Goal: Task Accomplishment & Management: Complete application form

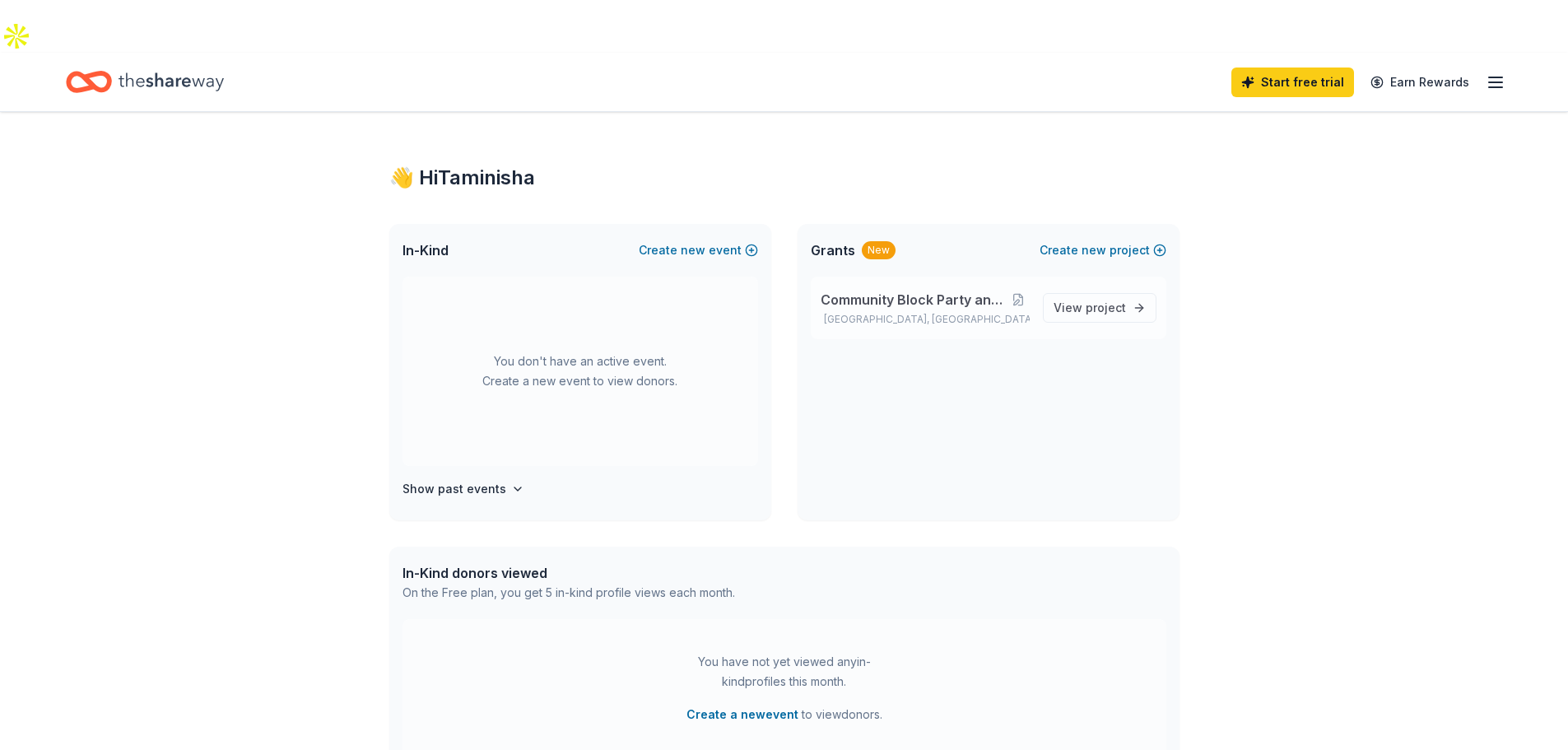
click at [991, 290] on span "Community Block Party and Wellness Fair" at bounding box center [913, 299] width 186 height 20
click at [511, 483] on icon "button" at bounding box center [518, 489] width 13 height 13
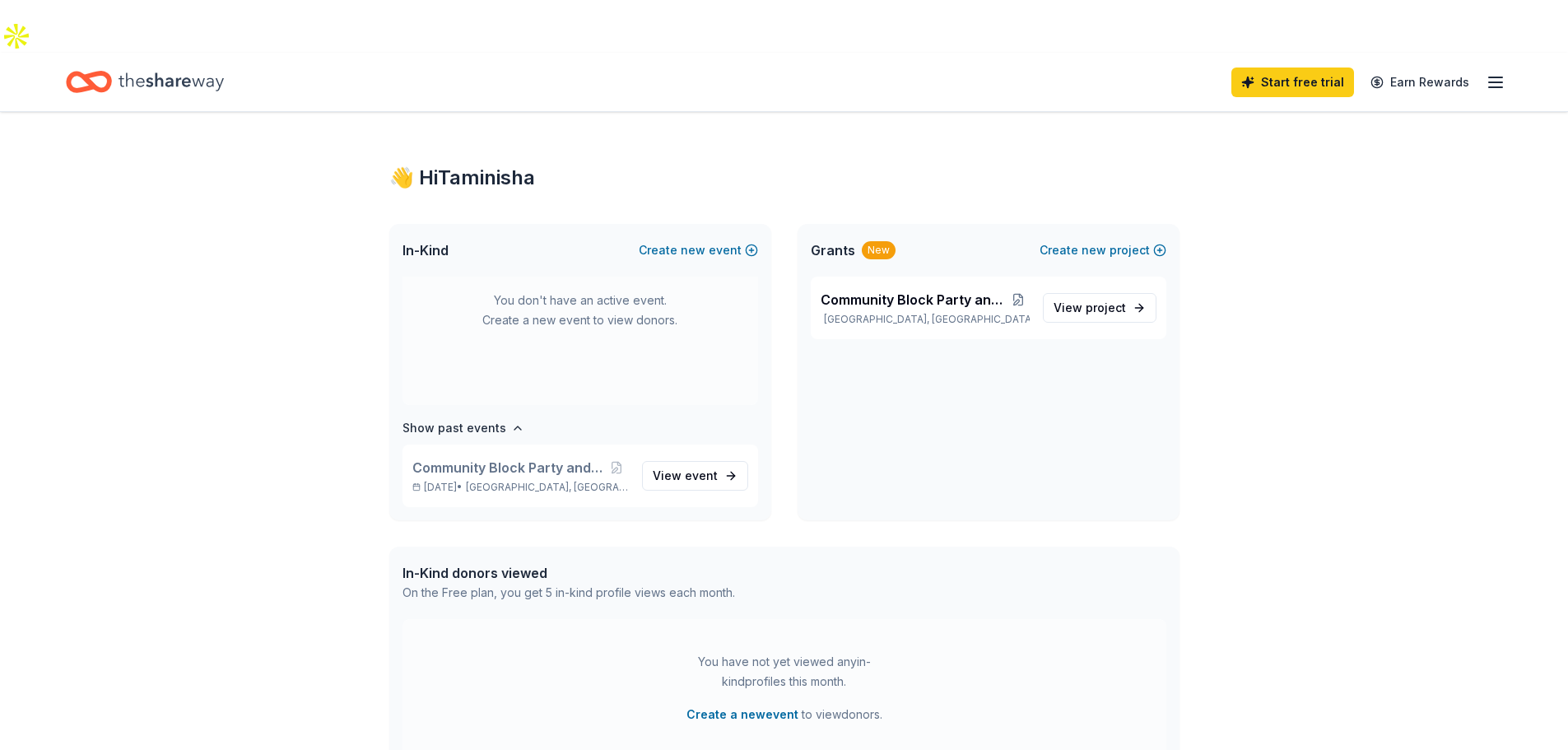
click at [272, 429] on div "👋 Hi Taminisha In-Kind Create new event You don't have an active event. Create …" at bounding box center [784, 576] width 1568 height 929
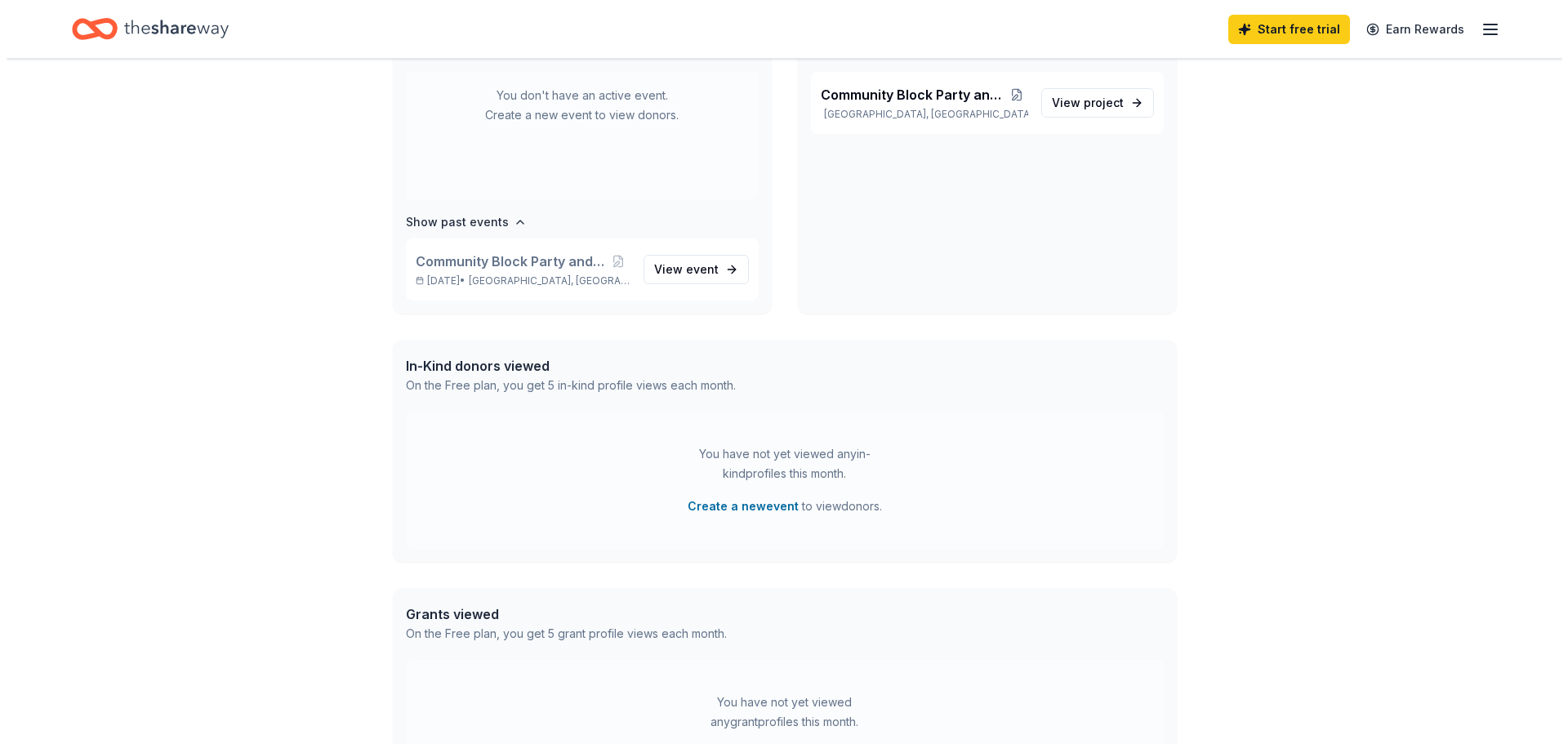
scroll to position [245, 0]
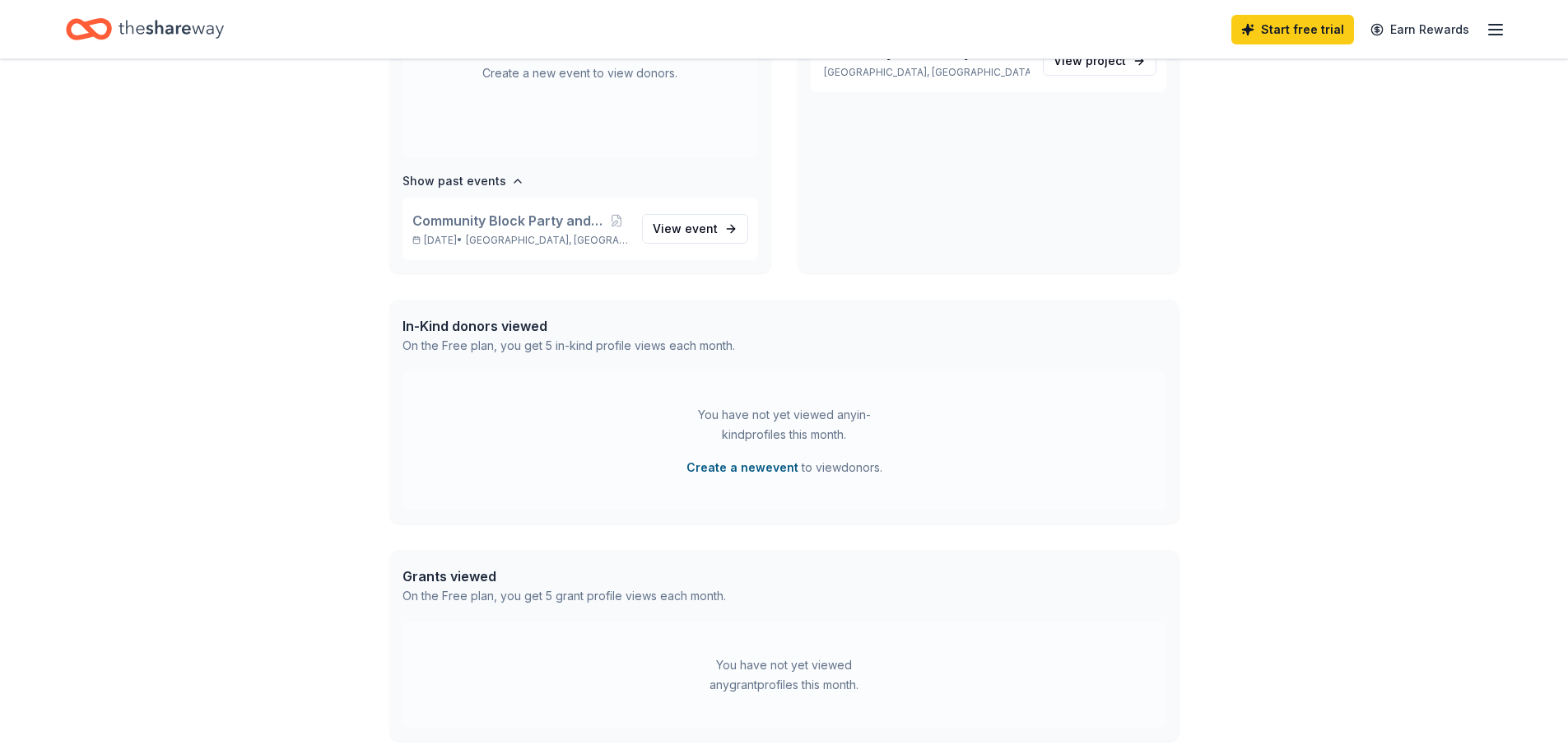
click at [763, 458] on button "Create a new event" at bounding box center [742, 468] width 112 height 20
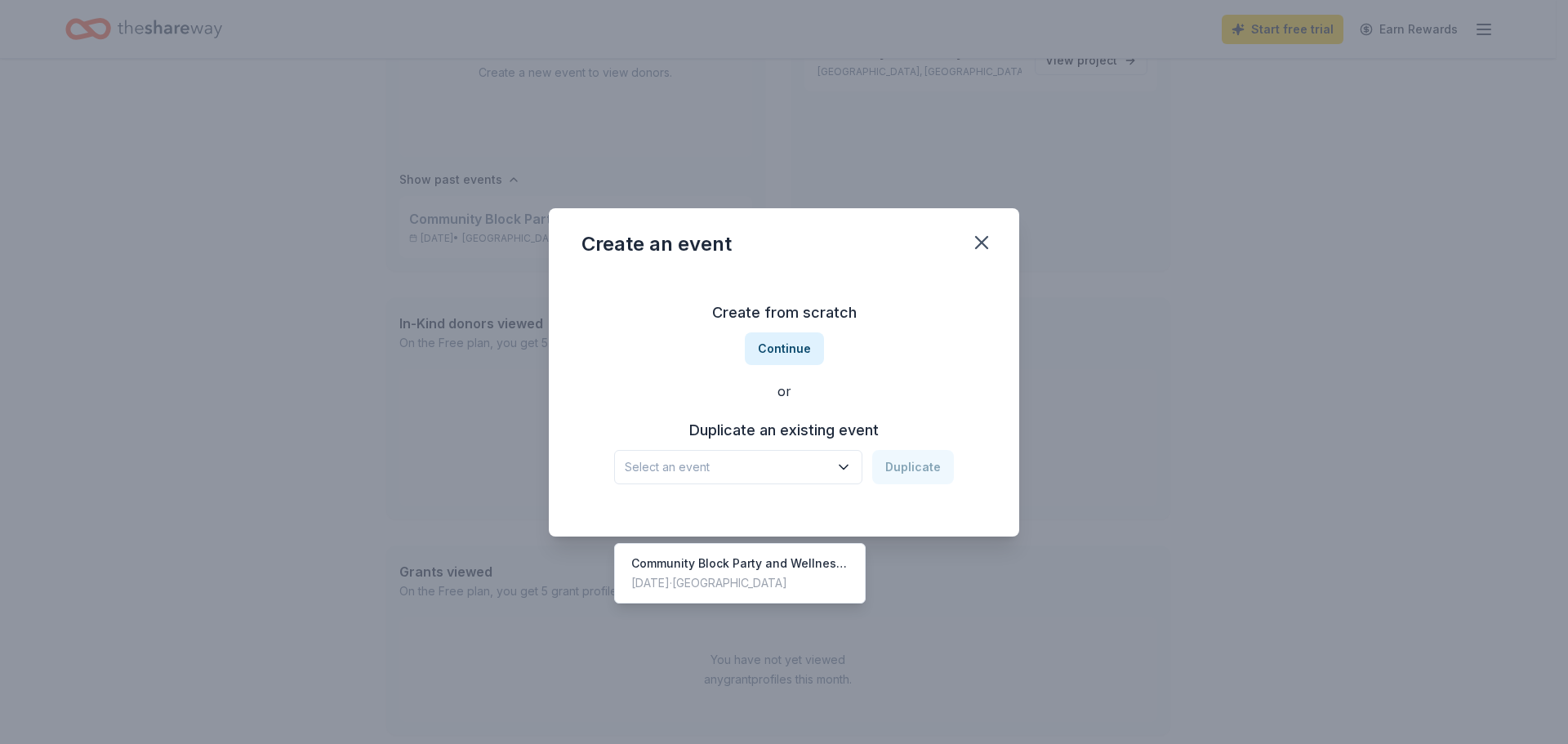
click at [844, 468] on icon "button" at bounding box center [844, 467] width 16 height 16
click at [818, 554] on div "Community Block Party and Wellness Fair" at bounding box center [740, 563] width 217 height 20
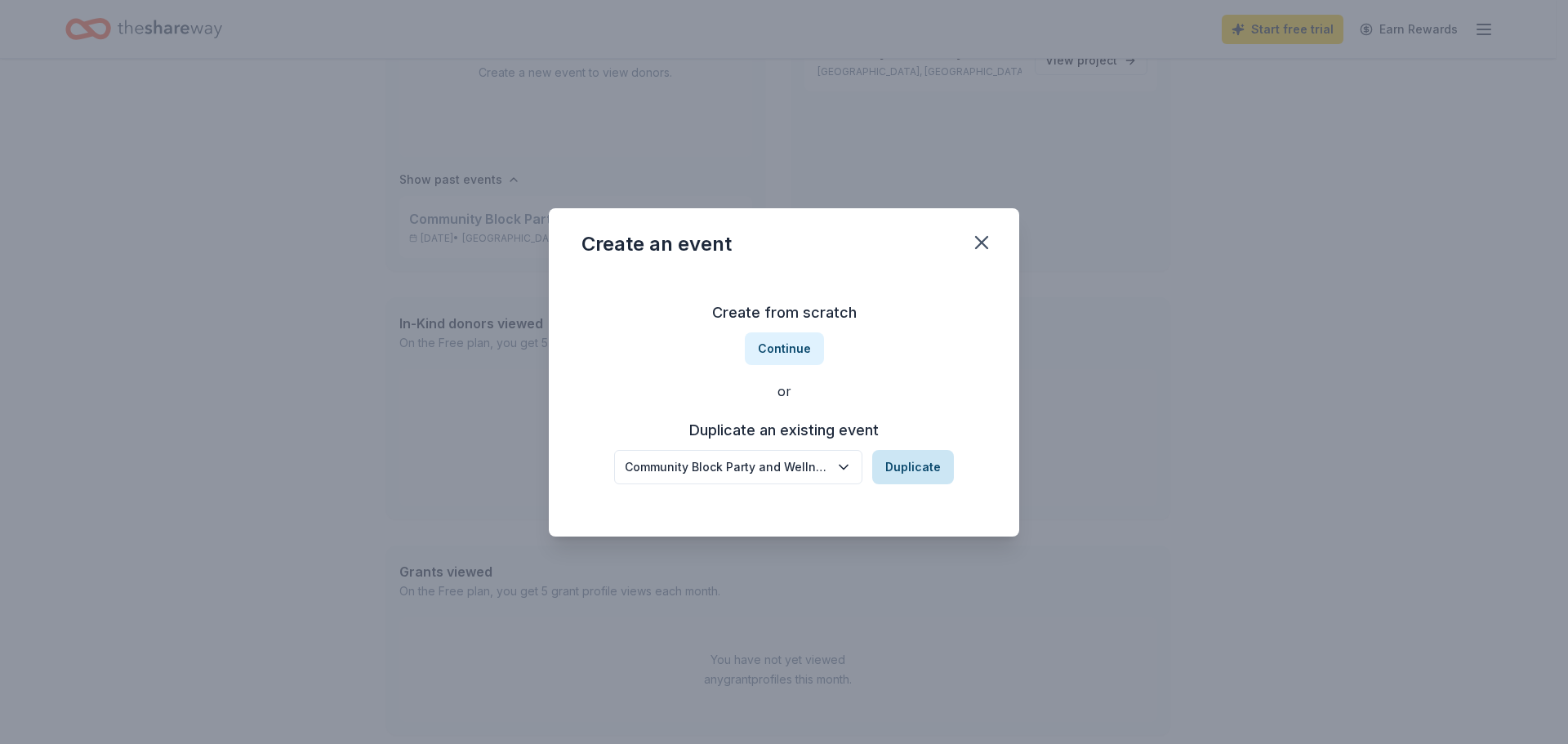
click at [894, 468] on button "Duplicate" at bounding box center [913, 467] width 82 height 35
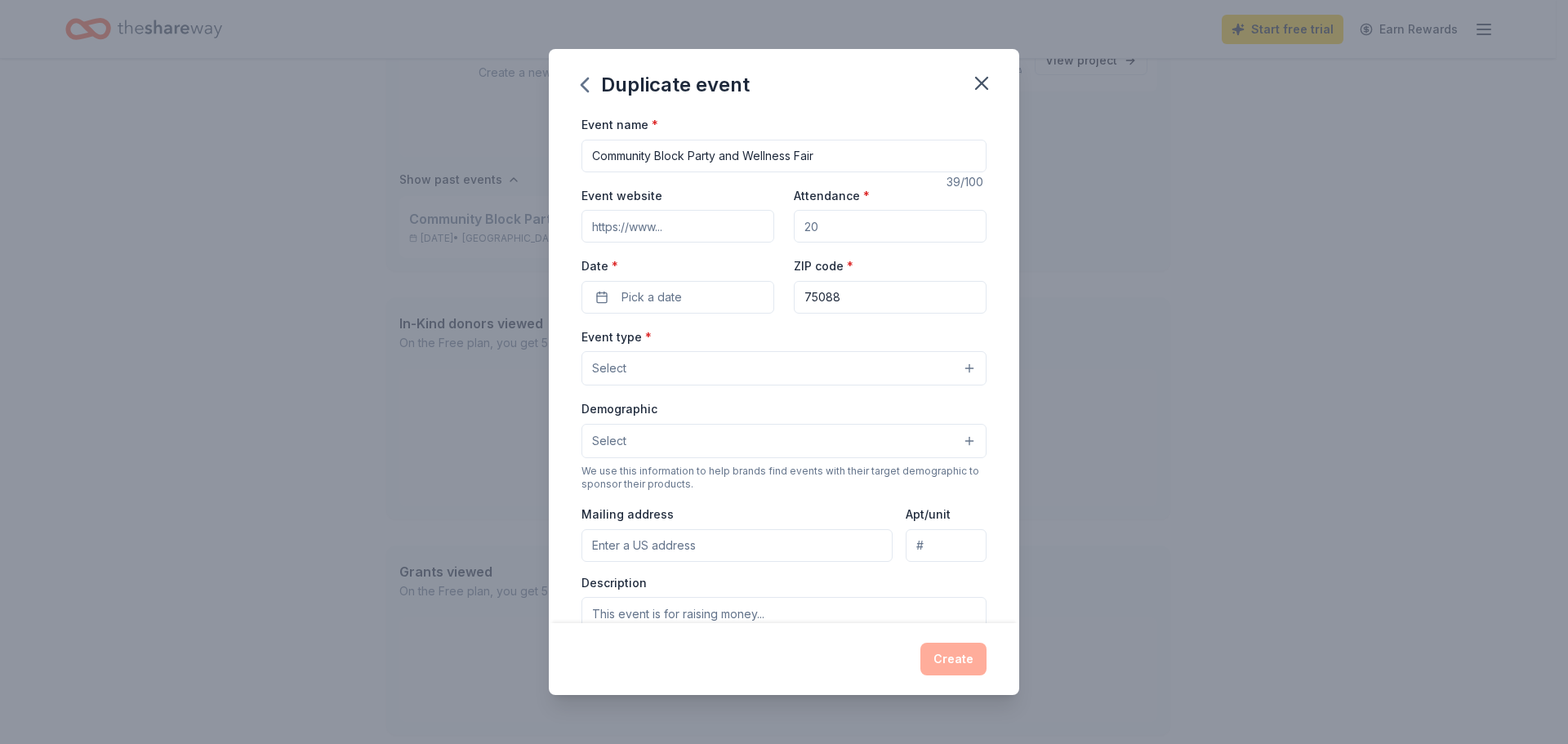
click at [692, 232] on input "Event website" at bounding box center [679, 226] width 193 height 33
paste input "[URL][DOMAIN_NAME]"
type input "[URL][DOMAIN_NAME]"
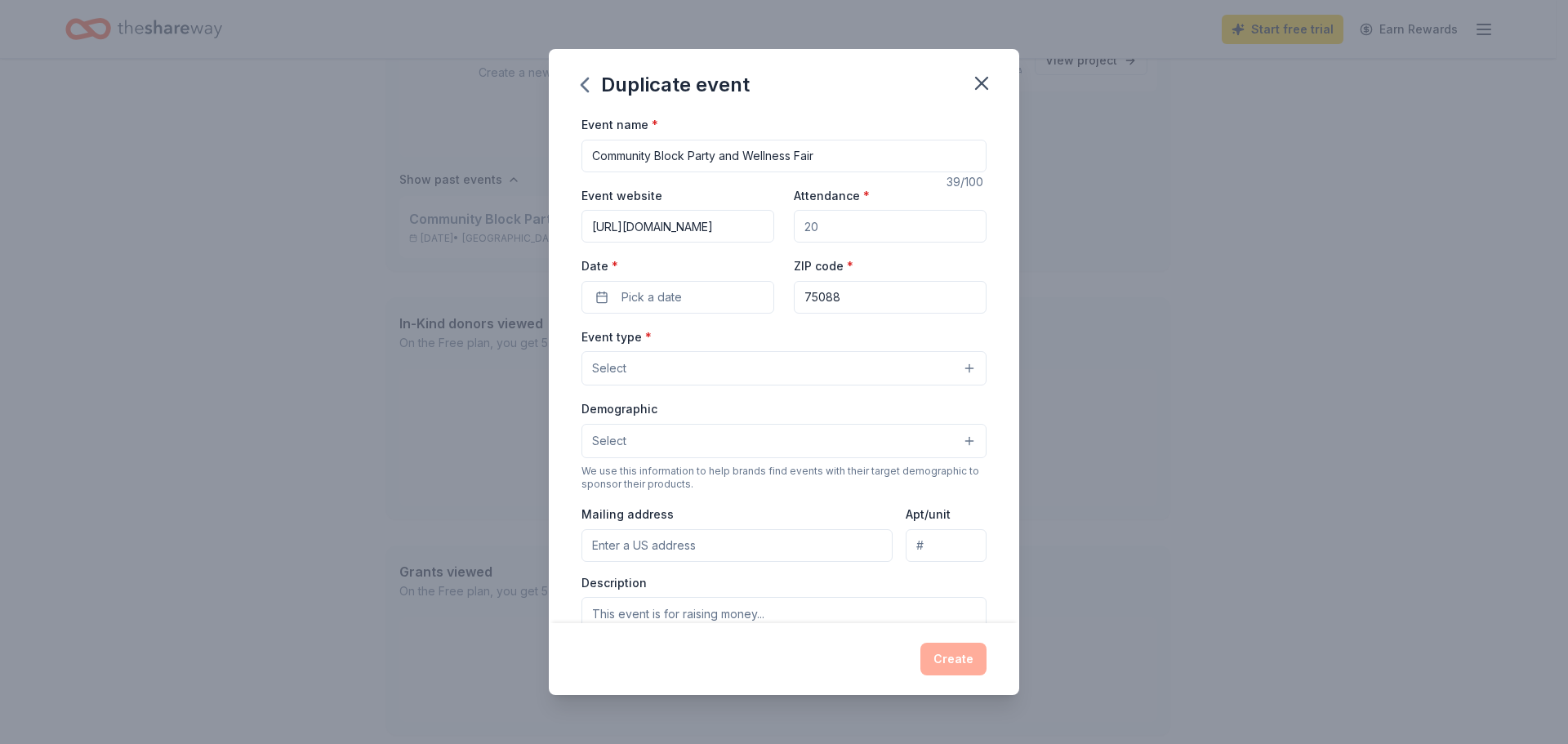
click at [919, 213] on input "Attendance *" at bounding box center [890, 226] width 193 height 33
drag, startPoint x: 844, startPoint y: 232, endPoint x: 758, endPoint y: 233, distance: 86.0
click at [758, 233] on div "Event website [URL][DOMAIN_NAME] Attendance * Date * Pick a date ZIP code * 750…" at bounding box center [784, 249] width 405 height 128
click at [806, 226] on input "Attendance *" at bounding box center [890, 226] width 193 height 33
type input "400"
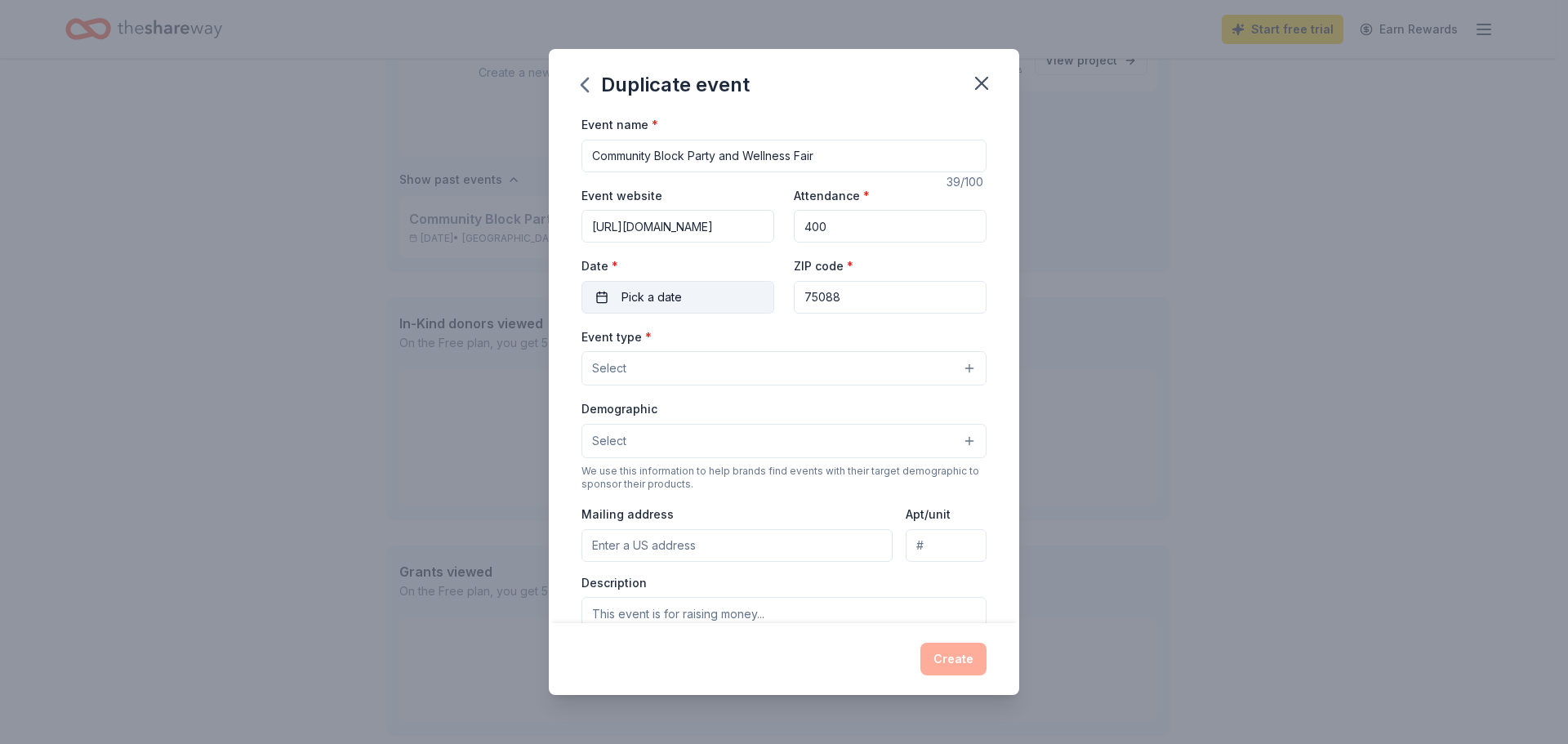
click at [674, 303] on span "Pick a date" at bounding box center [651, 297] width 60 height 20
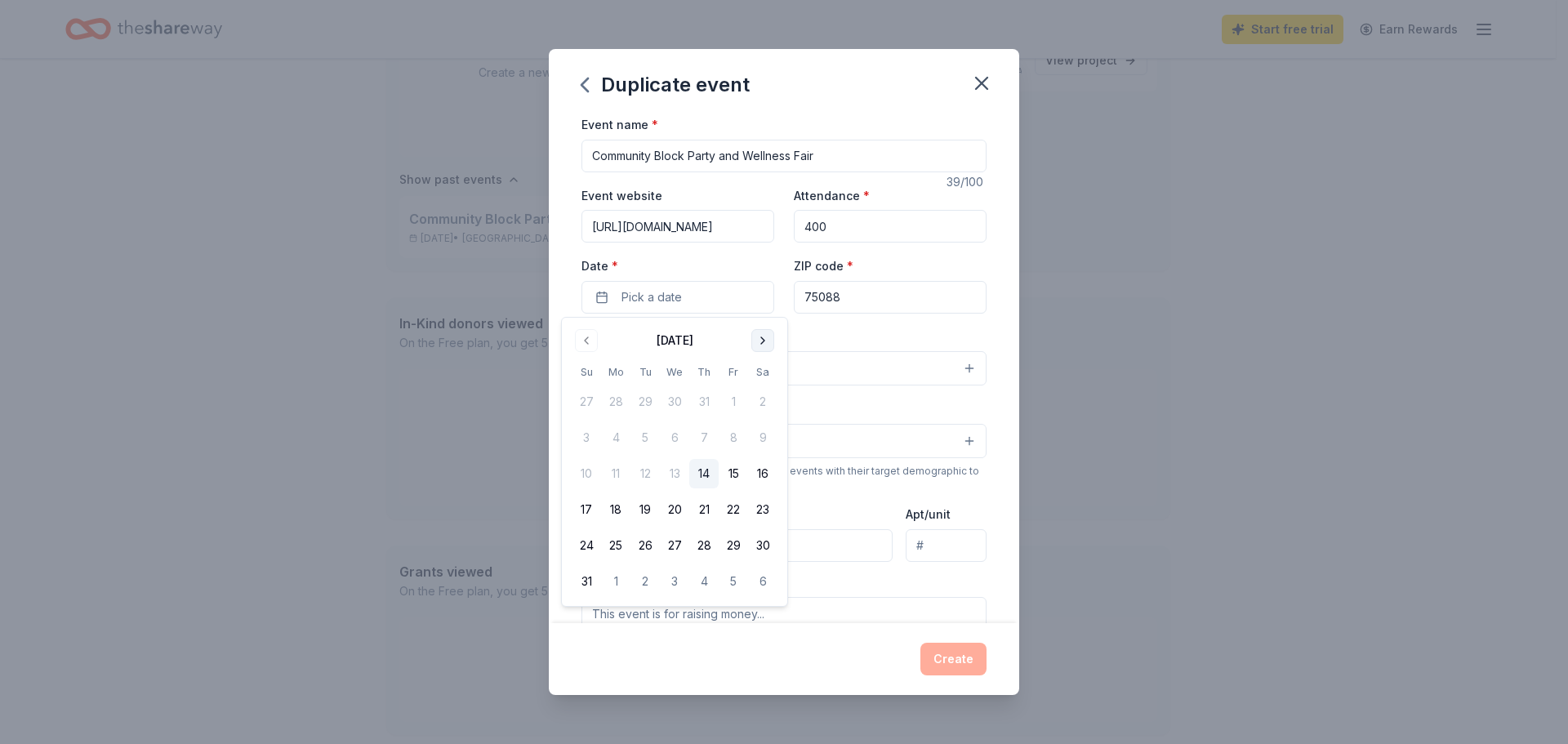
click at [763, 343] on button "Go to next month" at bounding box center [763, 340] width 22 height 22
click at [766, 441] on button "13" at bounding box center [762, 437] width 29 height 29
click at [992, 251] on div "Event name * Community Block Party and Wellness Fair 39 /100 Event website [URL…" at bounding box center [784, 368] width 470 height 509
click at [711, 367] on button "Select" at bounding box center [784, 368] width 405 height 35
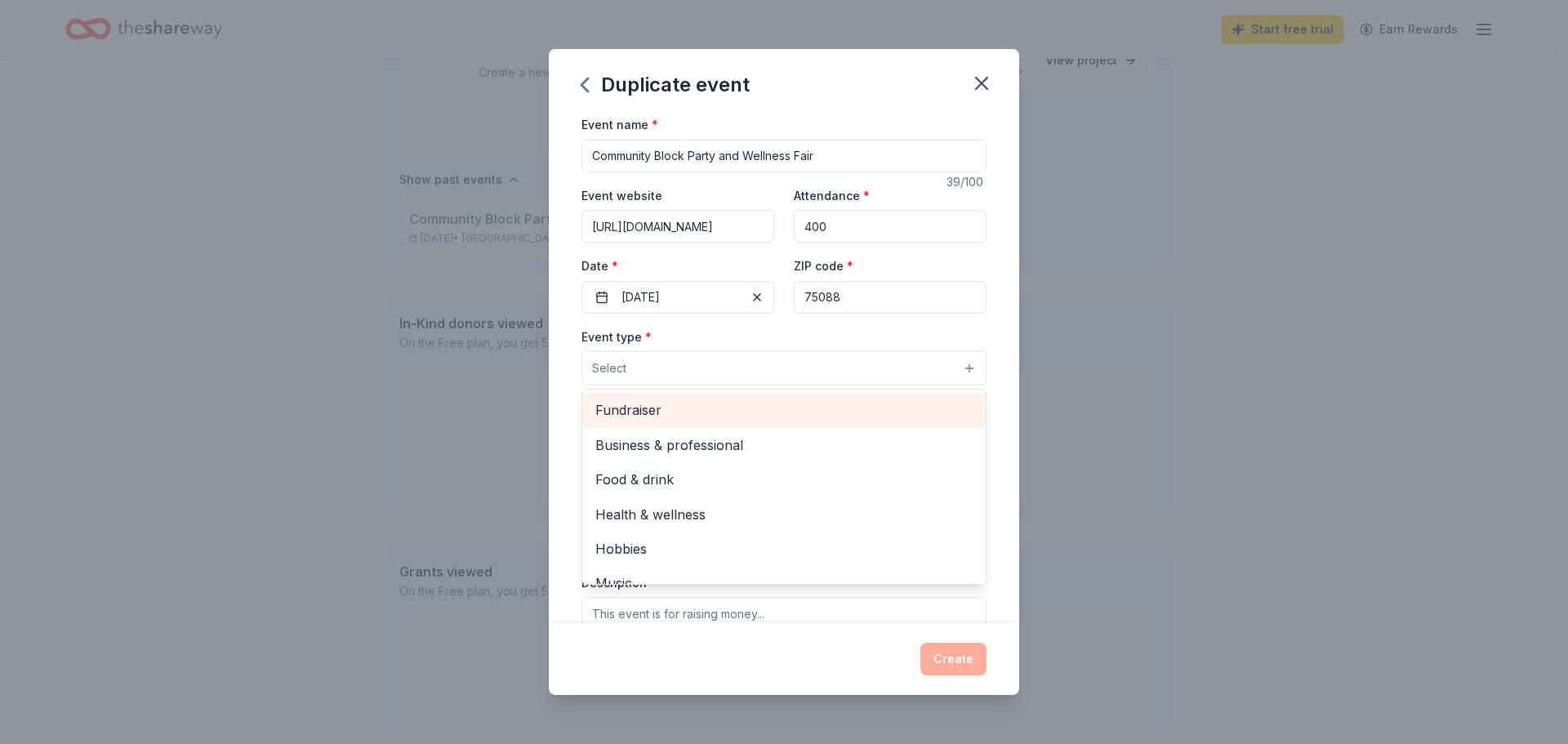
scroll to position [54, 0]
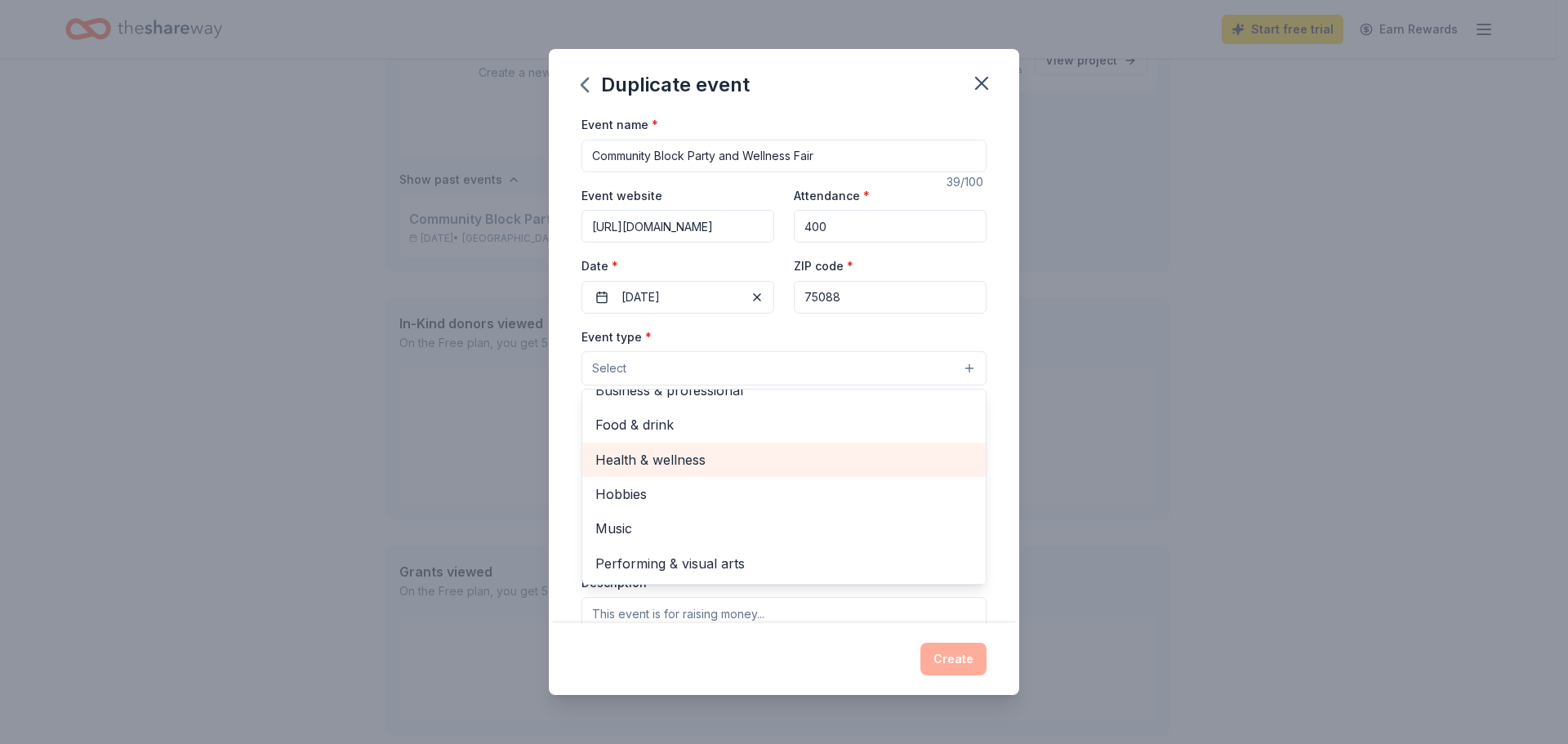
click at [669, 462] on span "Health & wellness" at bounding box center [784, 459] width 378 height 22
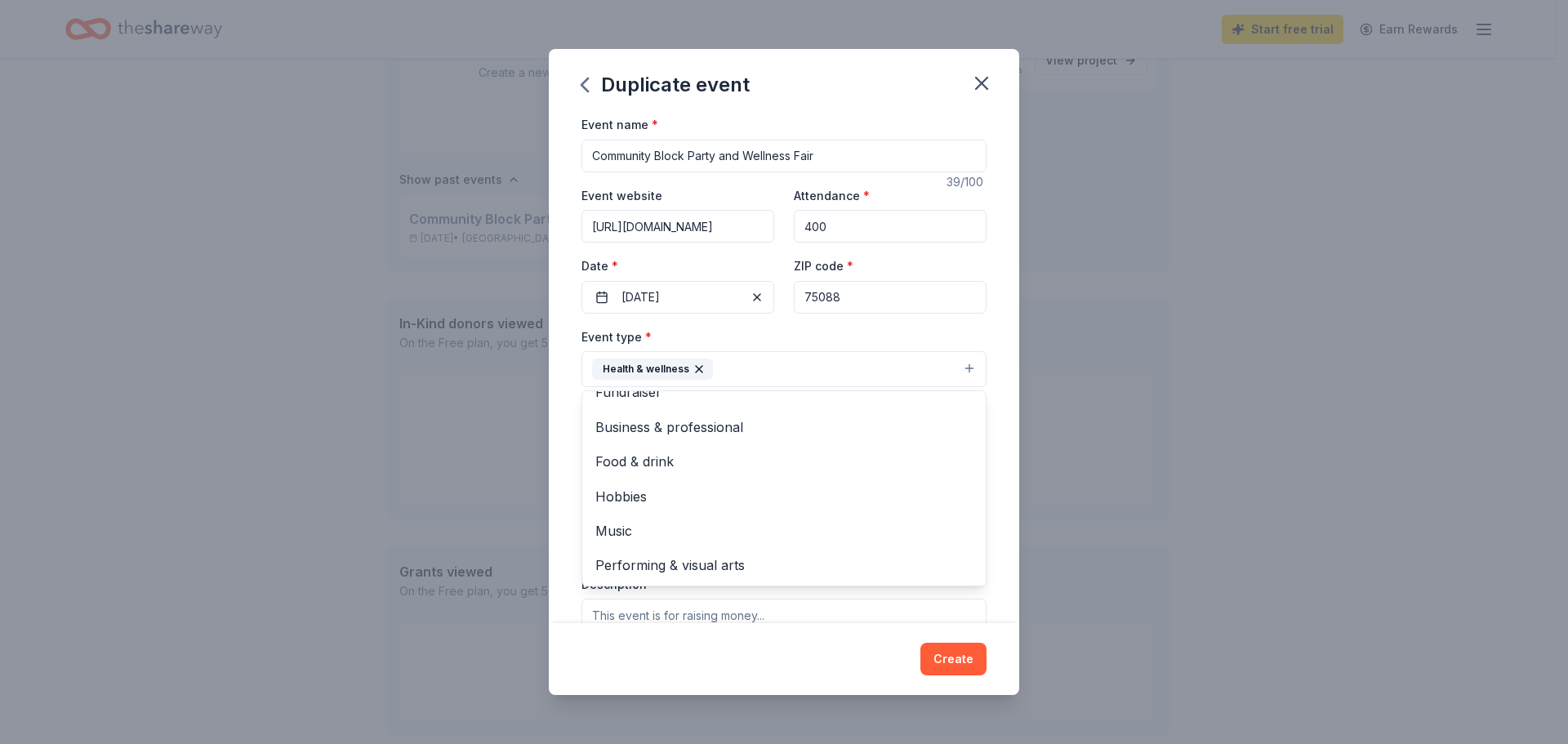
click at [571, 429] on div "Event name * Community Block Party and Wellness Fair 39 /100 Event website [URL…" at bounding box center [784, 368] width 470 height 509
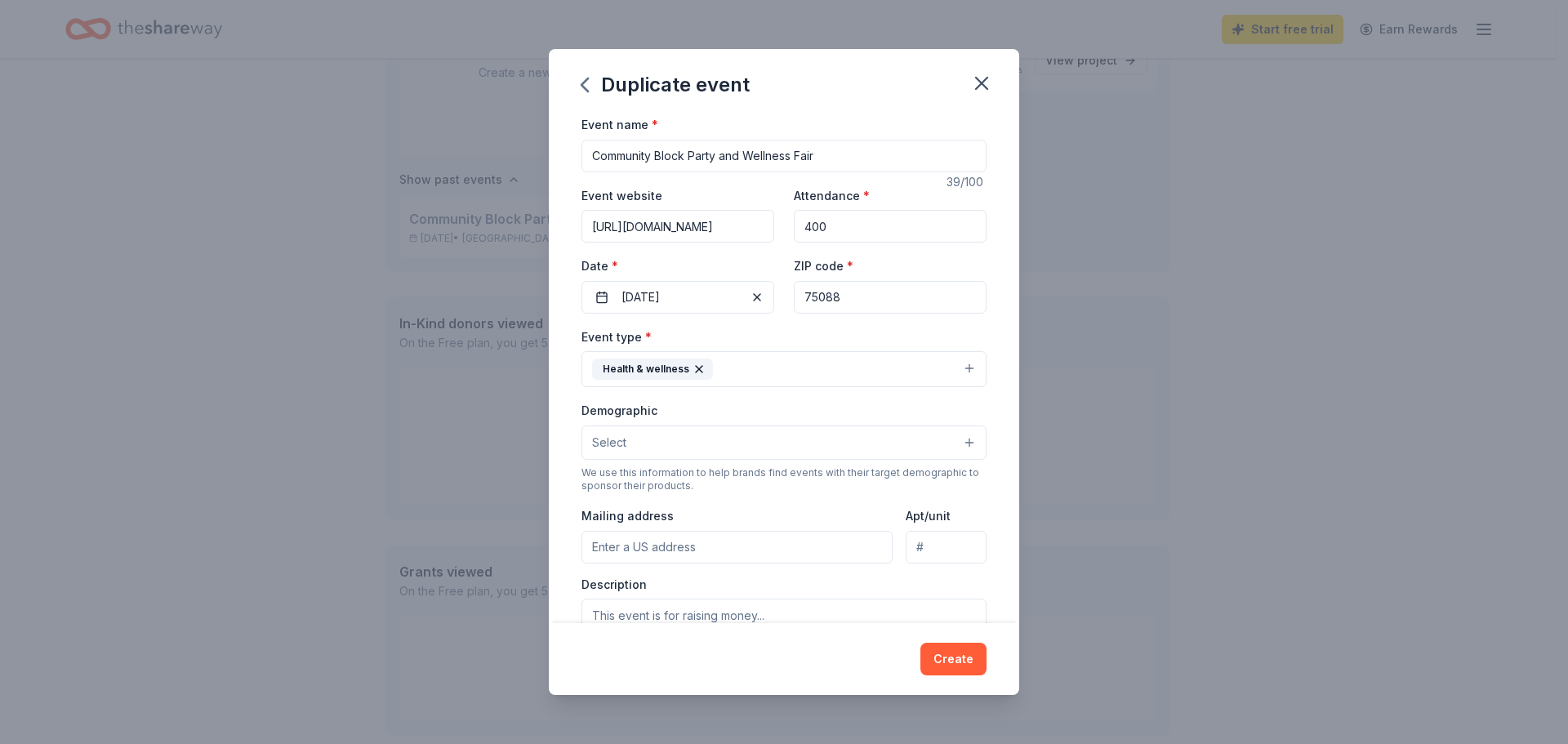
scroll to position [82, 0]
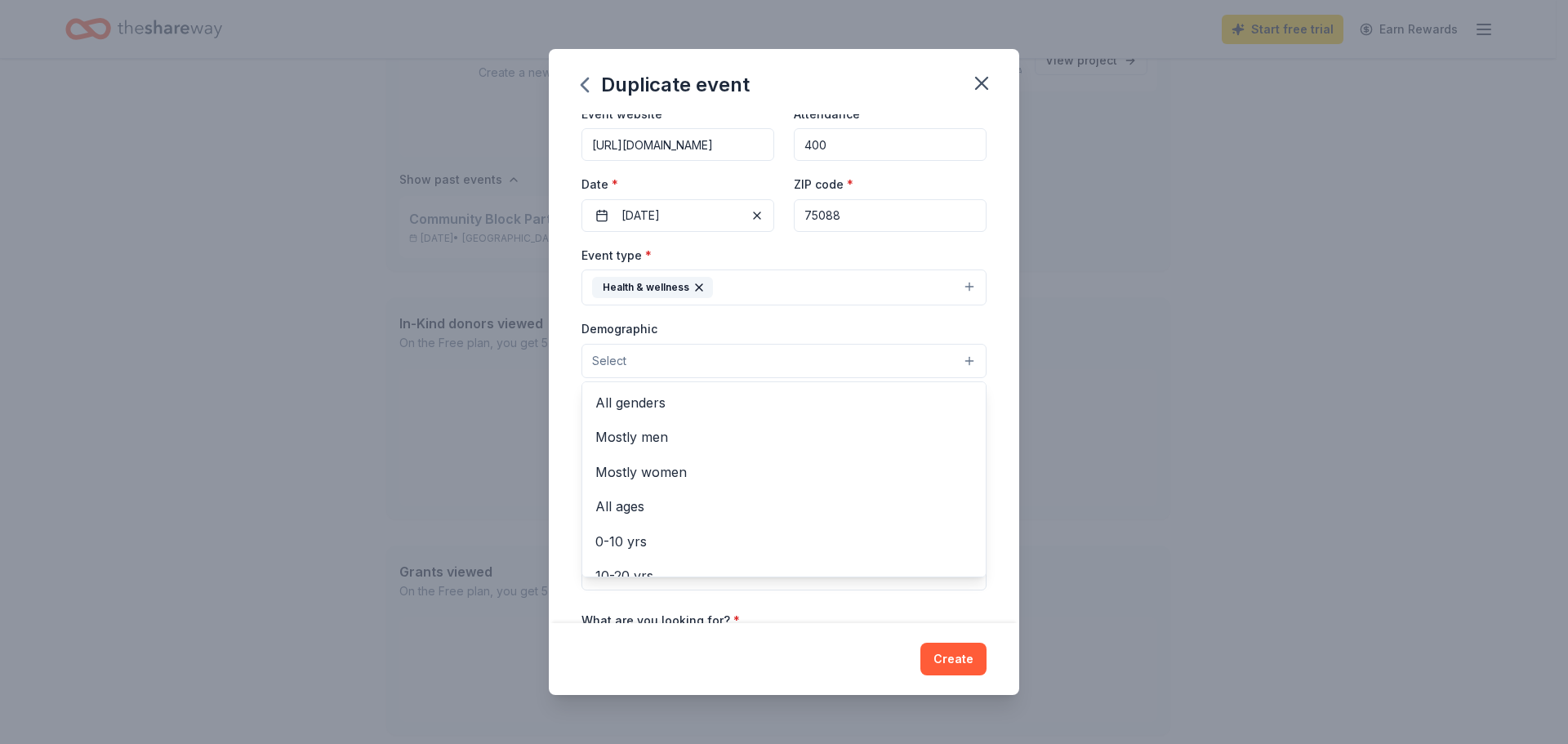
click at [802, 358] on button "Select" at bounding box center [784, 361] width 405 height 35
click at [641, 403] on span "All genders" at bounding box center [784, 402] width 378 height 22
click at [563, 367] on div "Event name * Community Block Party and Wellness Fair 39 /100 Event website [URL…" at bounding box center [784, 368] width 470 height 509
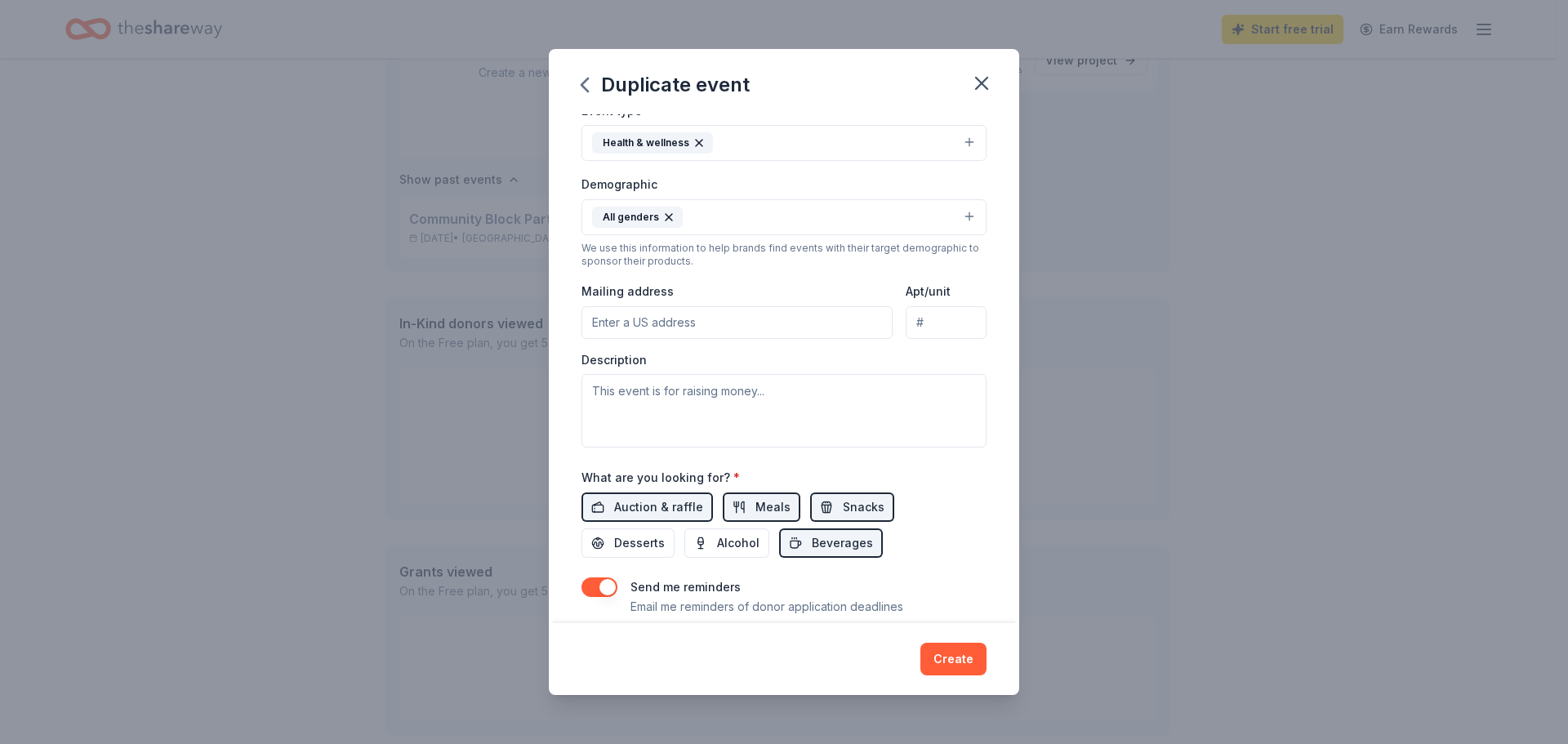
scroll to position [245, 0]
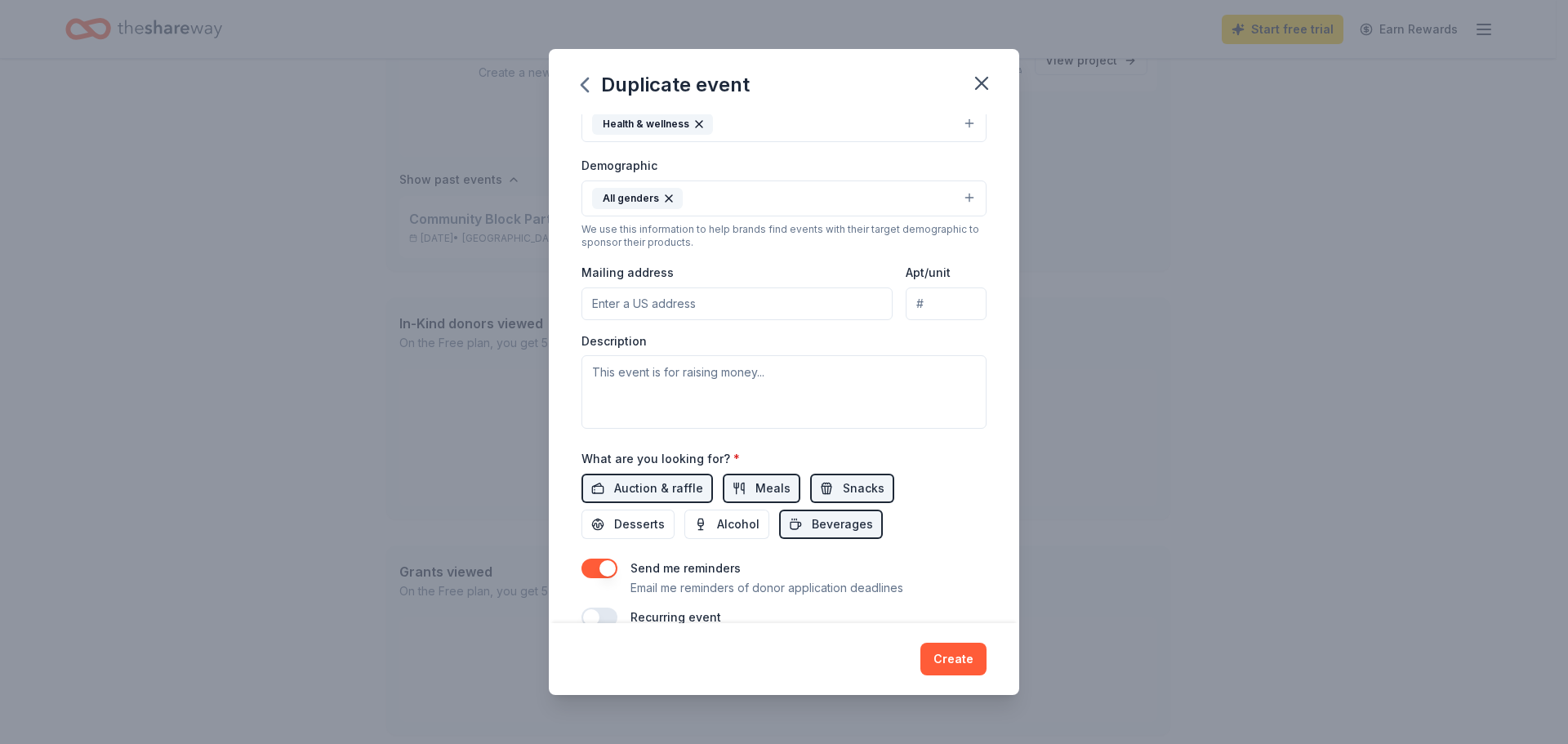
click at [684, 309] on input "Mailing address" at bounding box center [738, 304] width 311 height 33
type input "[STREET_ADDRESS]"
click at [582, 359] on textarea at bounding box center [784, 392] width 405 height 73
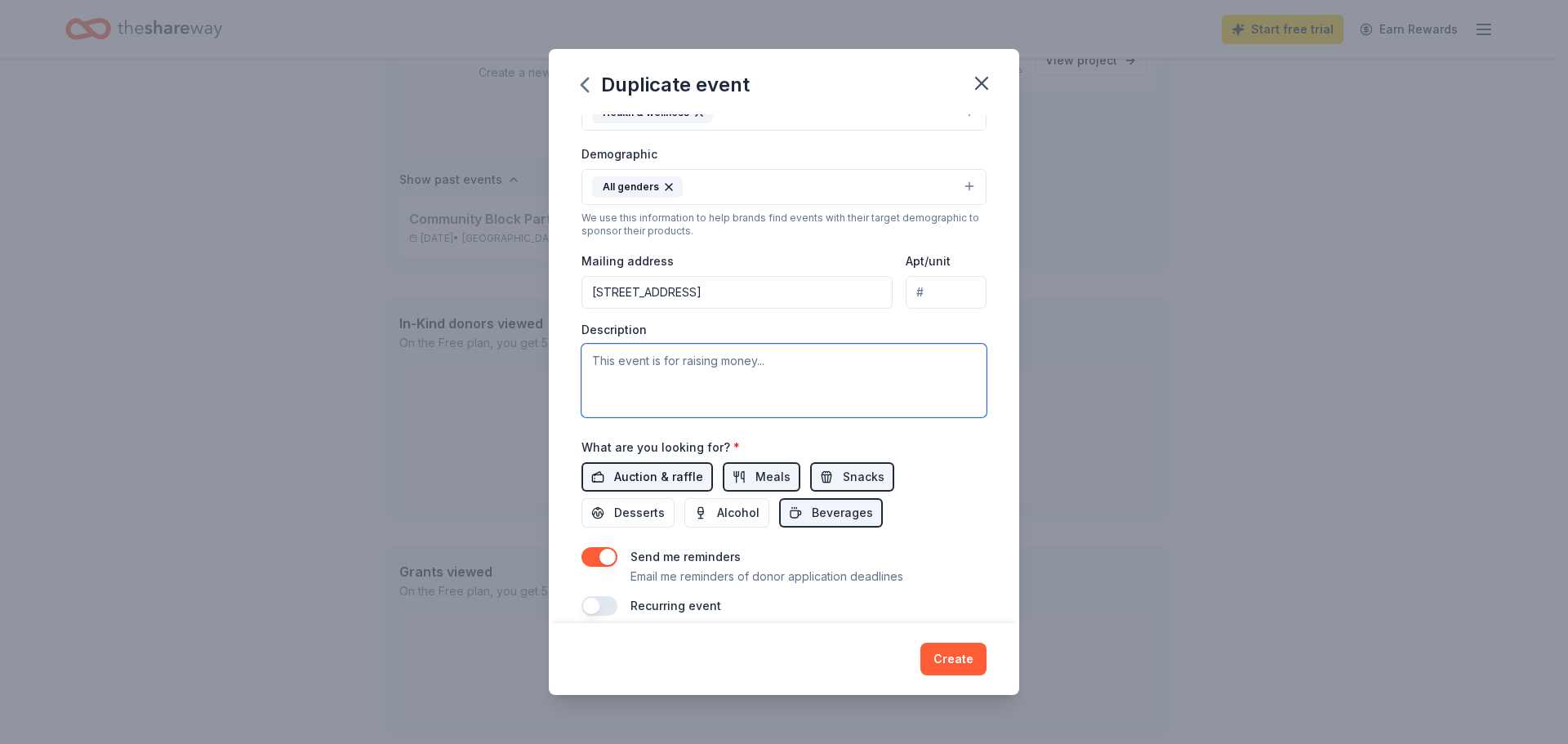
scroll to position [210, 0]
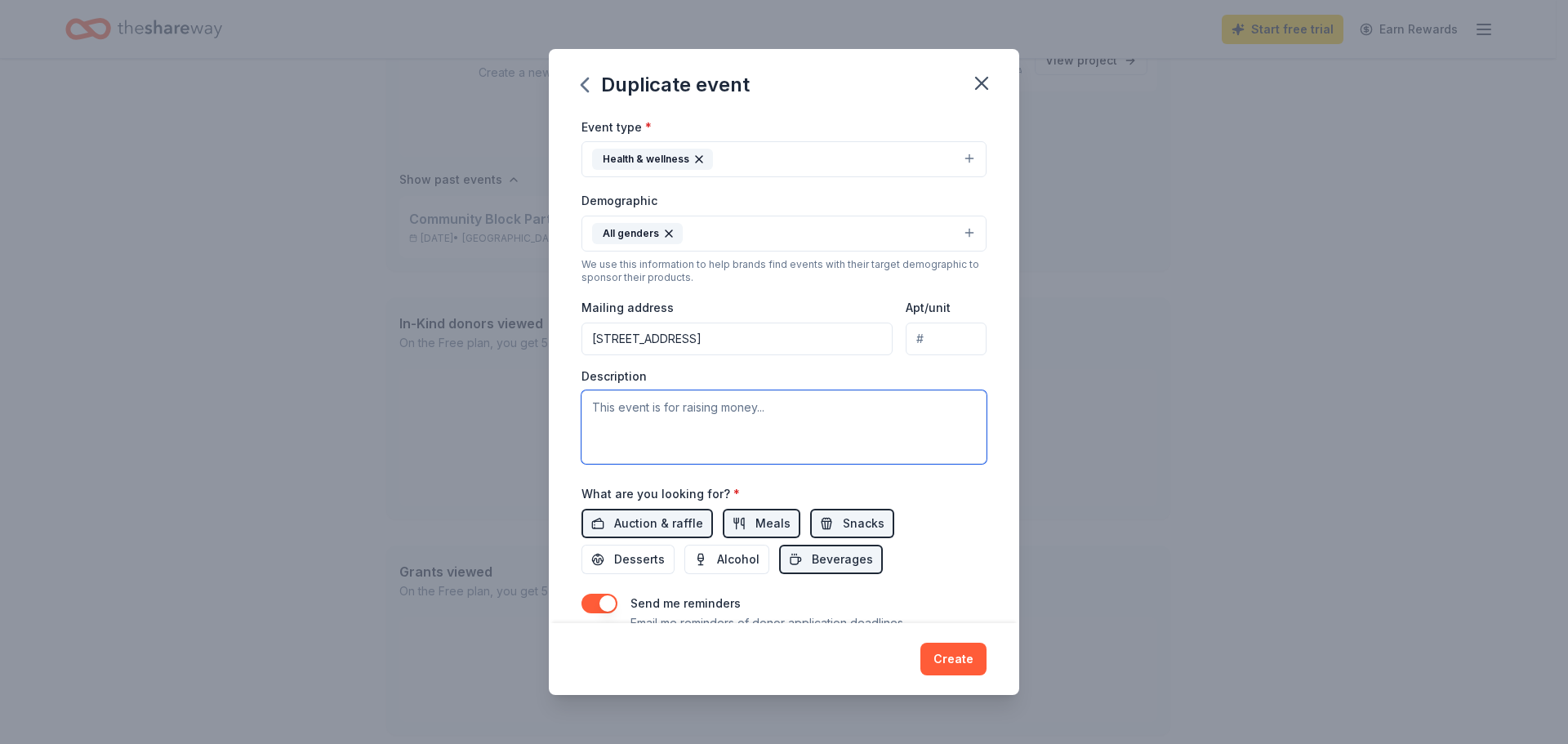
paste textarea "[DEMOGRAPHIC_DATA]’s Annual Community Block Party and Wellness Fair brings peop…"
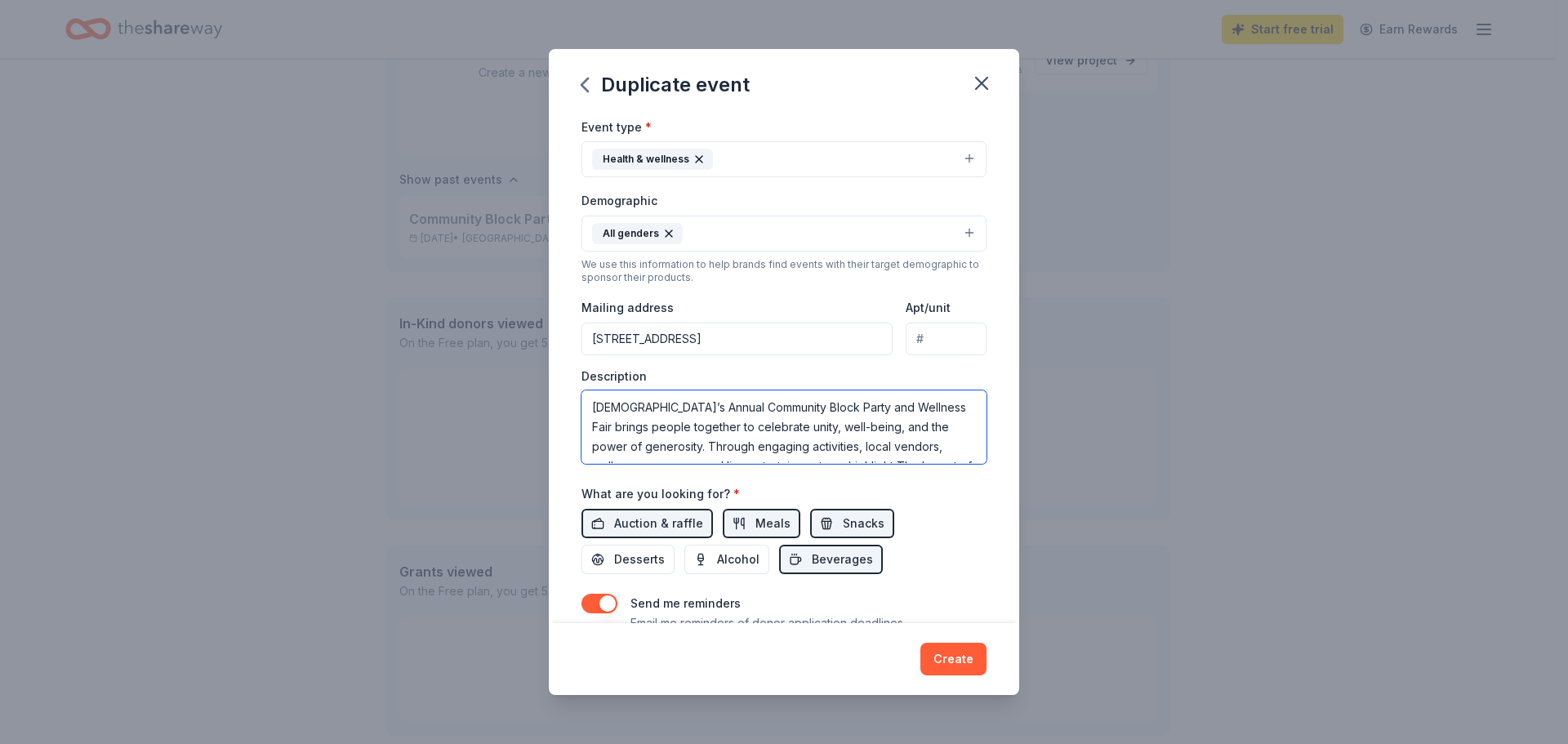
scroll to position [109, 0]
type textarea "[DEMOGRAPHIC_DATA]’s Annual Community Block Party and Wellness Fair brings peop…"
click at [743, 340] on input "[STREET_ADDRESS]" at bounding box center [738, 338] width 311 height 33
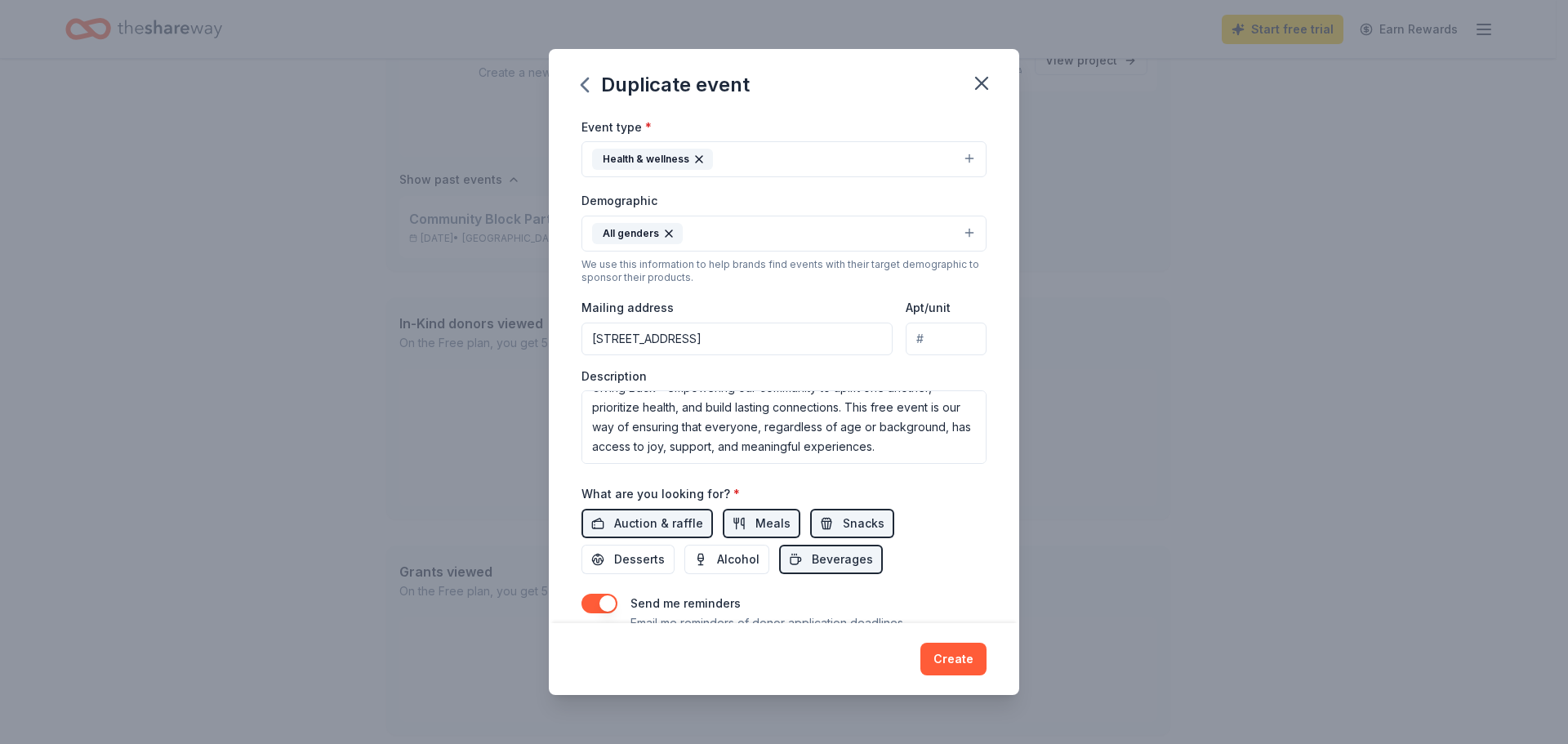
click at [983, 371] on div "Event name * Community Block Party and Wellness Fair 39 /100 Event website [URL…" at bounding box center [784, 368] width 470 height 509
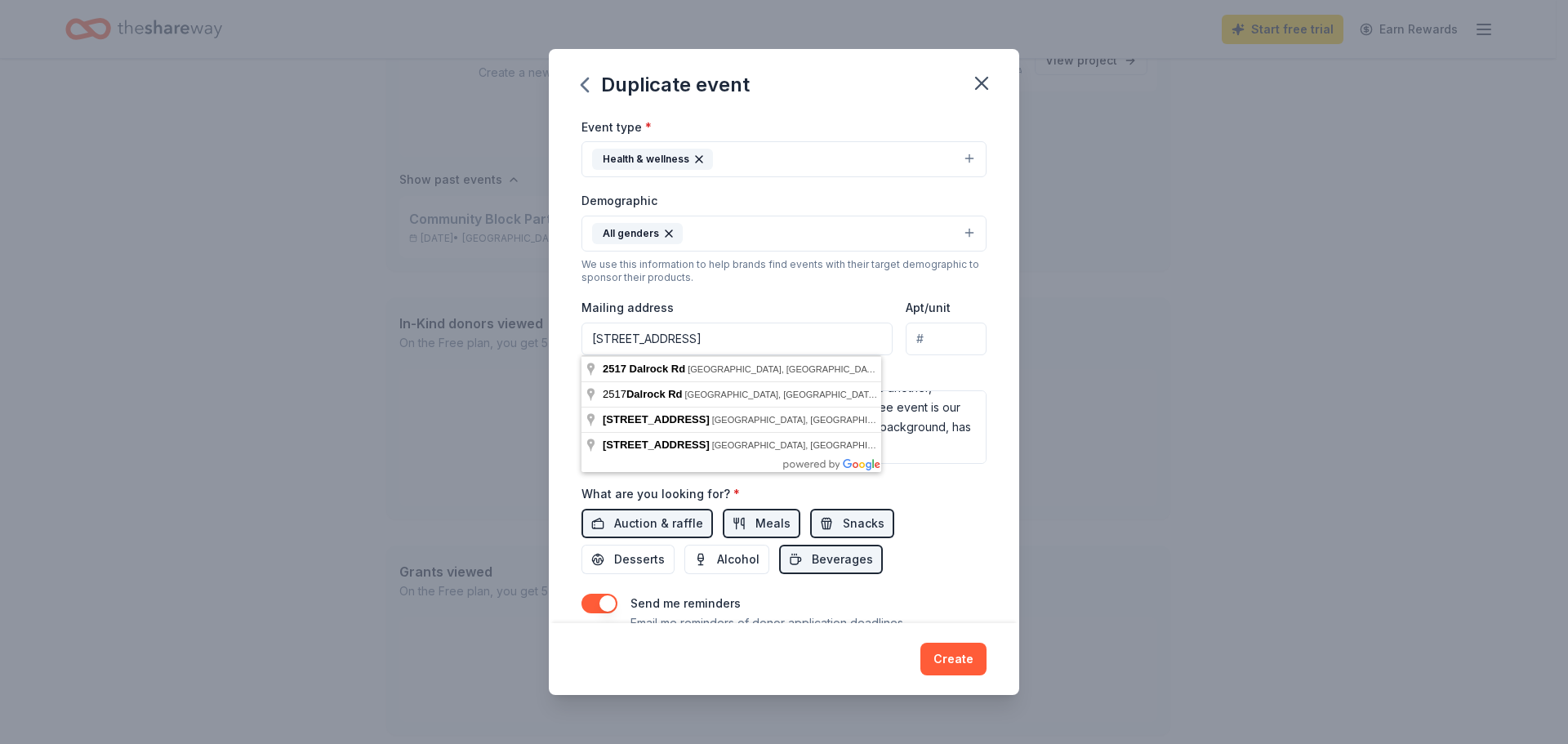
click at [703, 340] on input "[STREET_ADDRESS]" at bounding box center [738, 338] width 311 height 33
type input "[STREET_ADDRESS]"
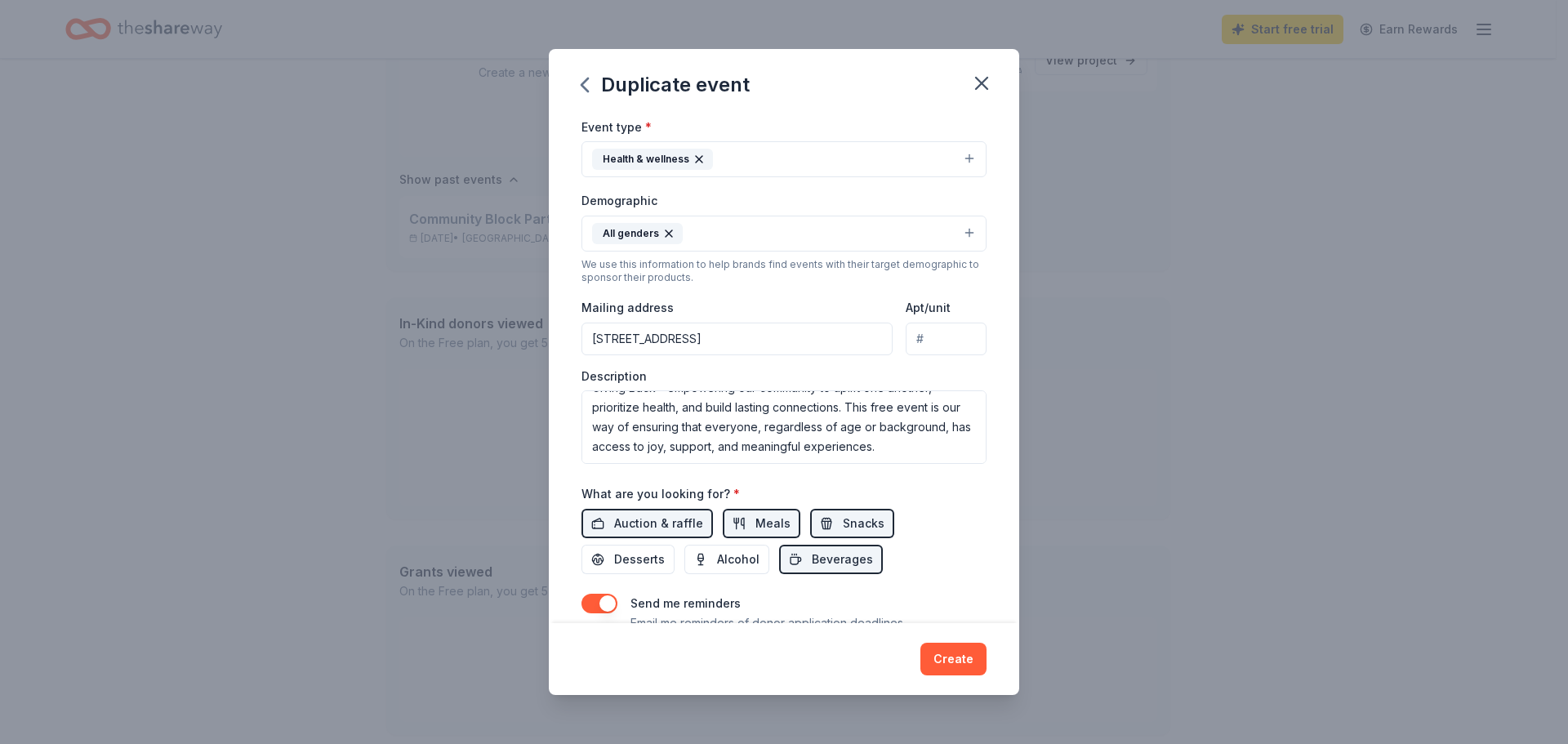
click at [958, 156] on button "Health & wellness" at bounding box center [784, 159] width 405 height 36
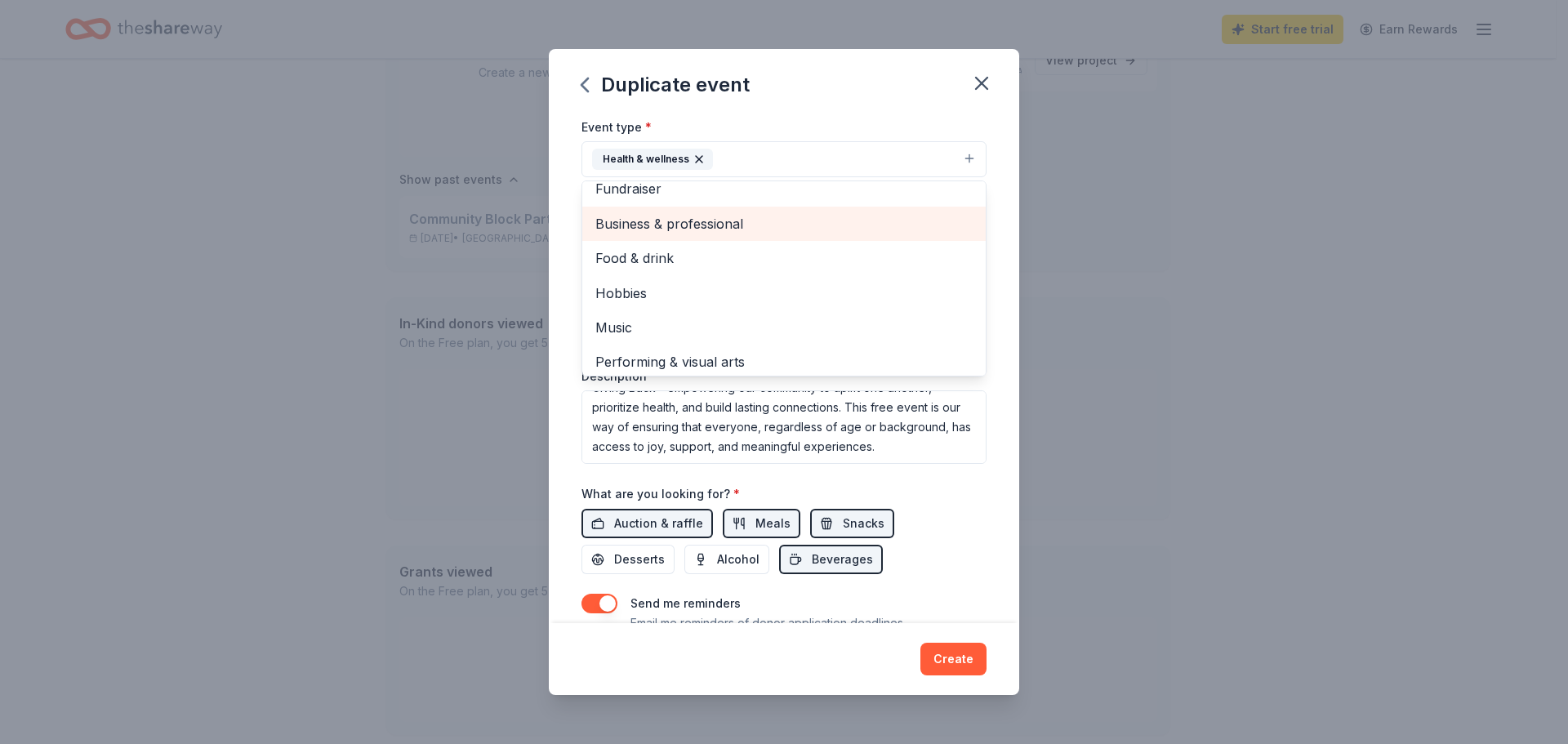
scroll to position [20, 0]
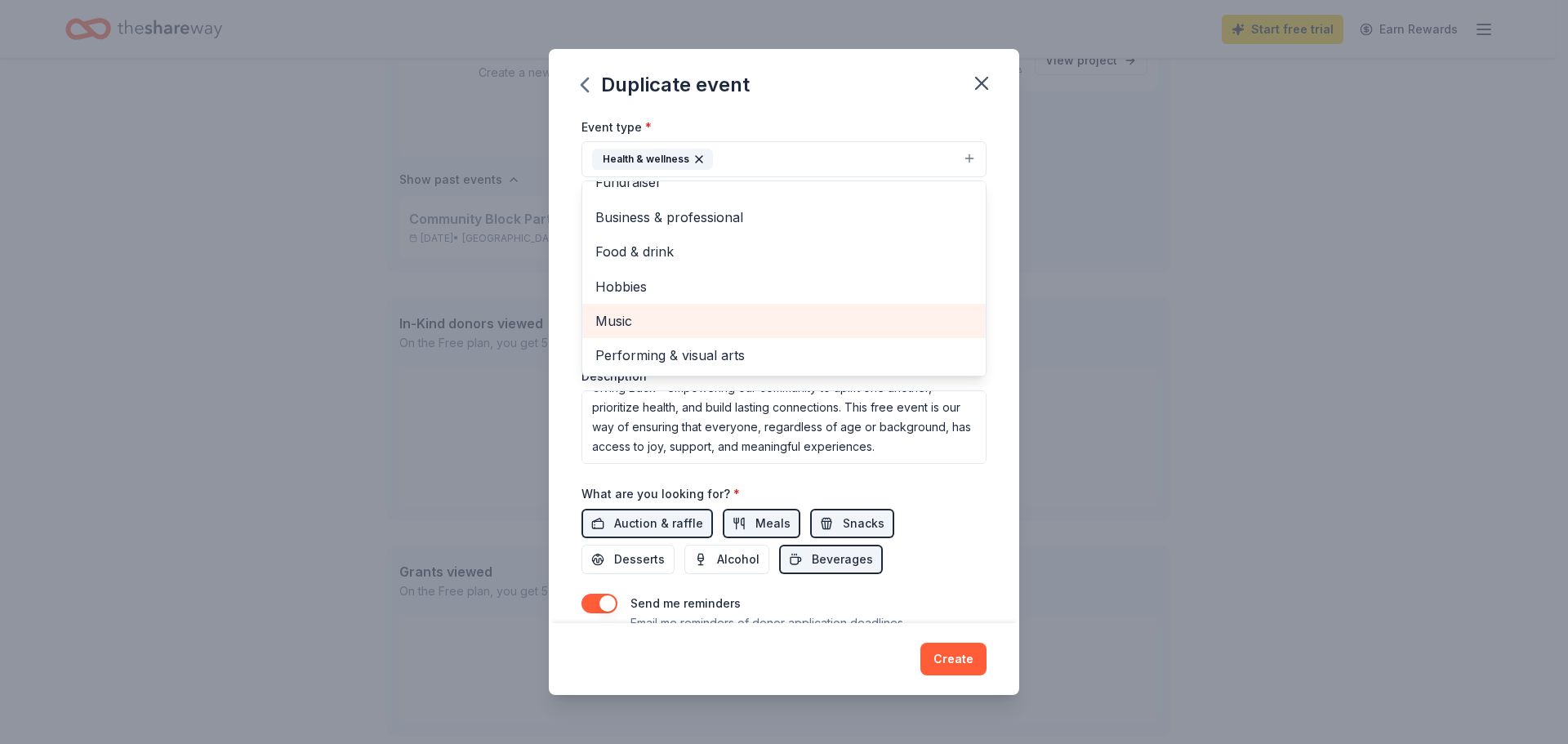
click at [625, 315] on span "Music" at bounding box center [784, 320] width 378 height 22
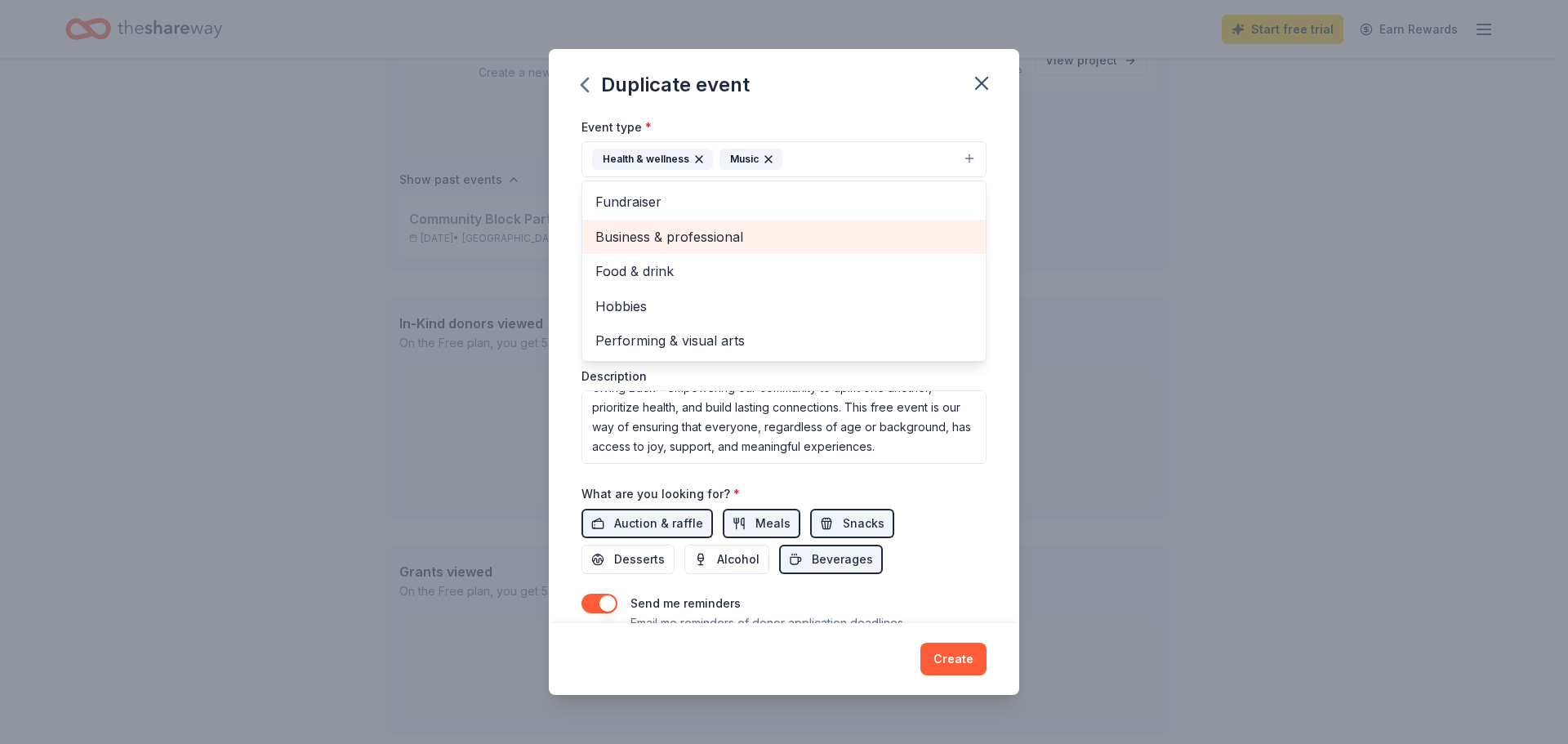
click at [702, 240] on span "Business & professional" at bounding box center [784, 236] width 378 height 22
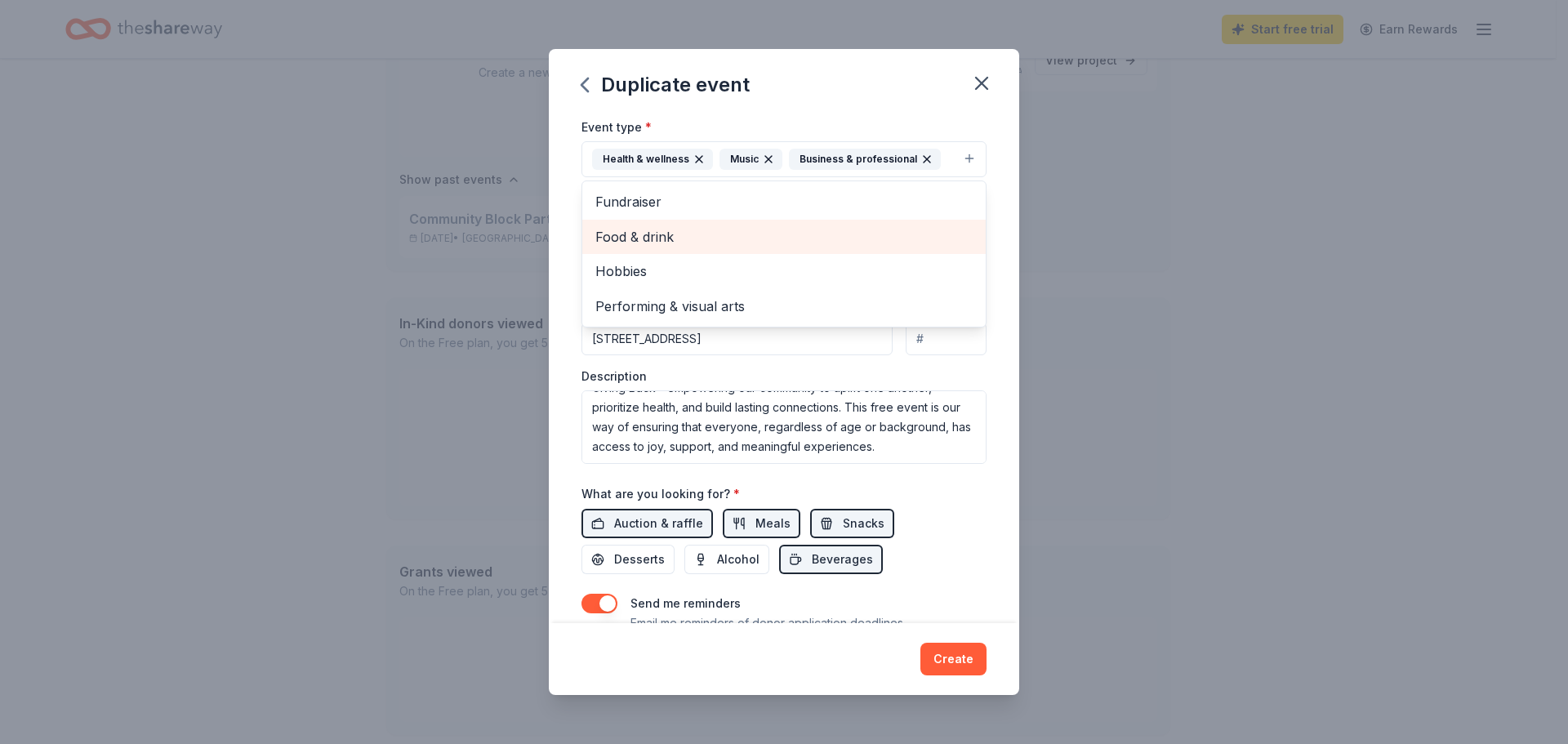
click at [653, 237] on span "Food & drink" at bounding box center [784, 236] width 378 height 22
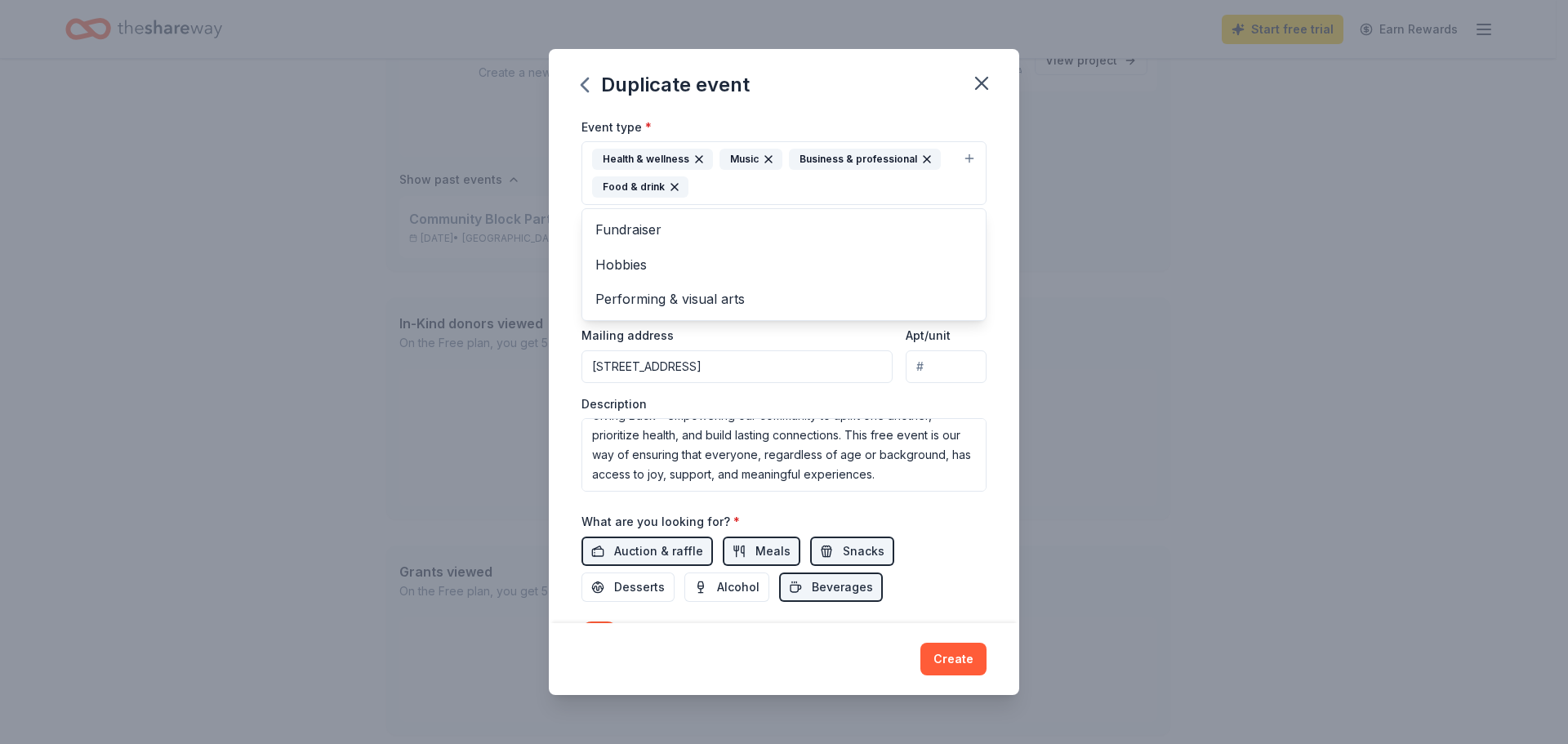
click at [563, 253] on div "Event name * Community Block Party and Wellness Fair 39 /100 Event website [URL…" at bounding box center [784, 368] width 470 height 509
click at [818, 189] on div "Health & wellness Music Business & professional Food & drink" at bounding box center [774, 173] width 365 height 49
click at [661, 225] on span "Fundraiser" at bounding box center [784, 230] width 378 height 22
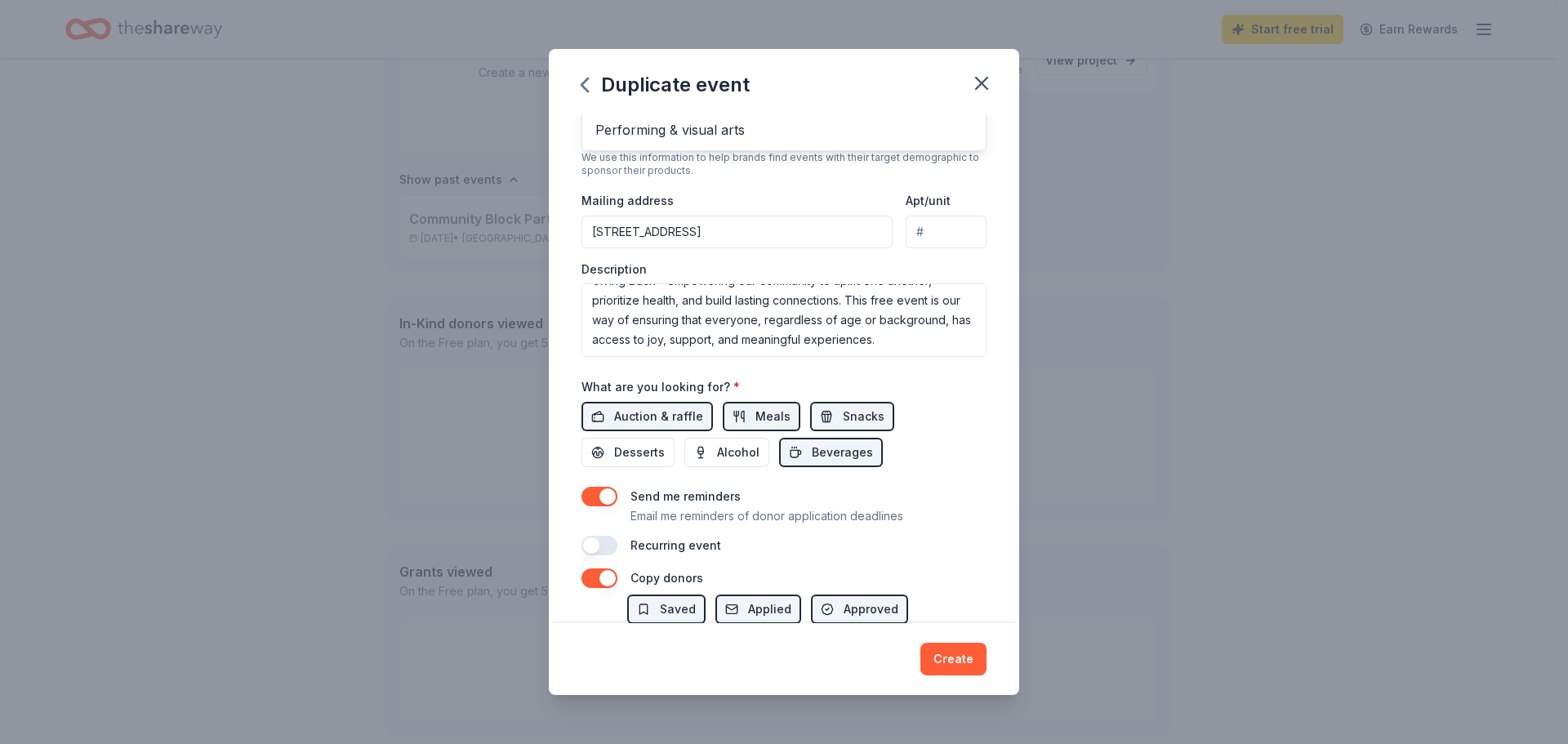
scroll to position [373, 0]
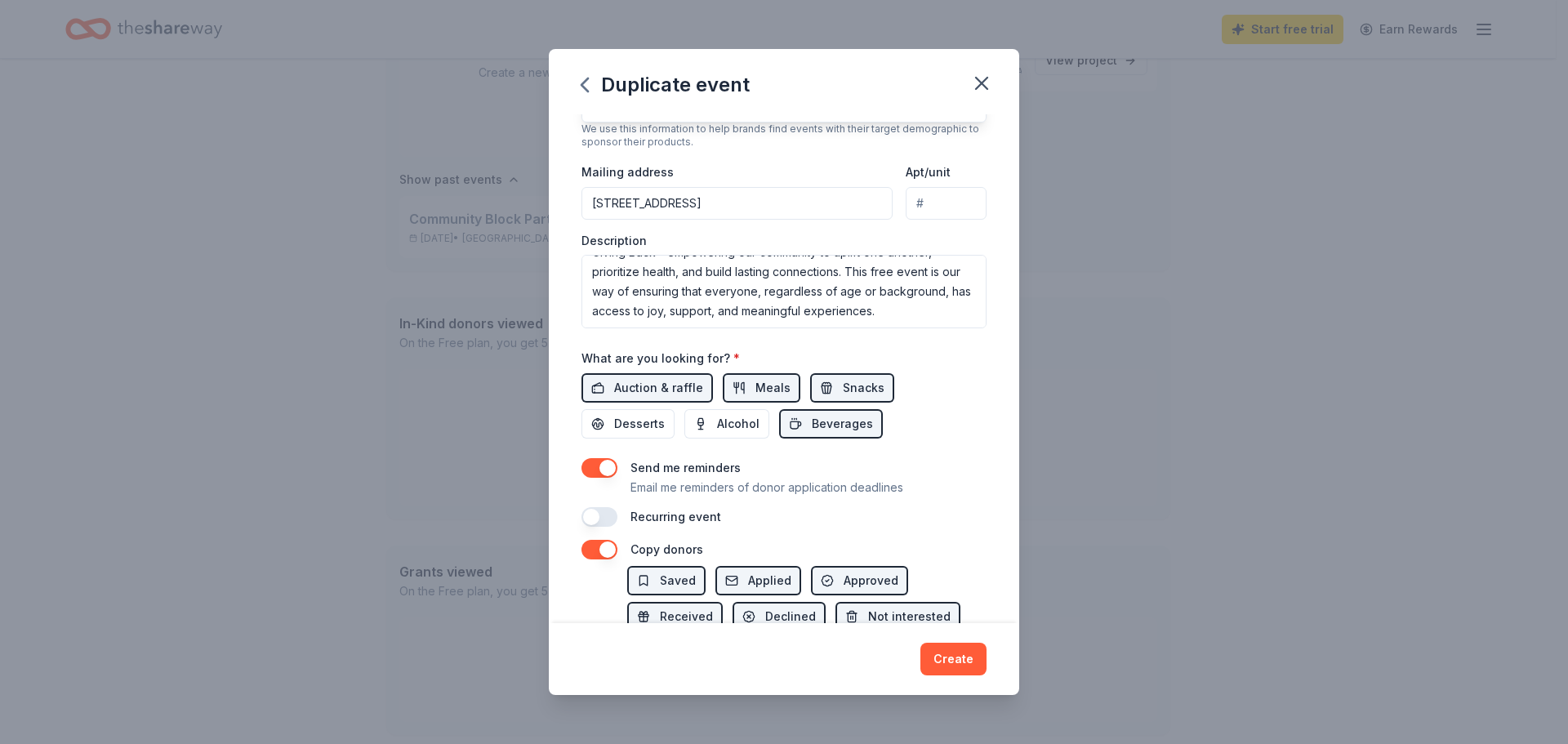
click at [856, 390] on div "Event name * Community Block Party and Wellness Fair 39 /100 Event website [URL…" at bounding box center [784, 134] width 405 height 785
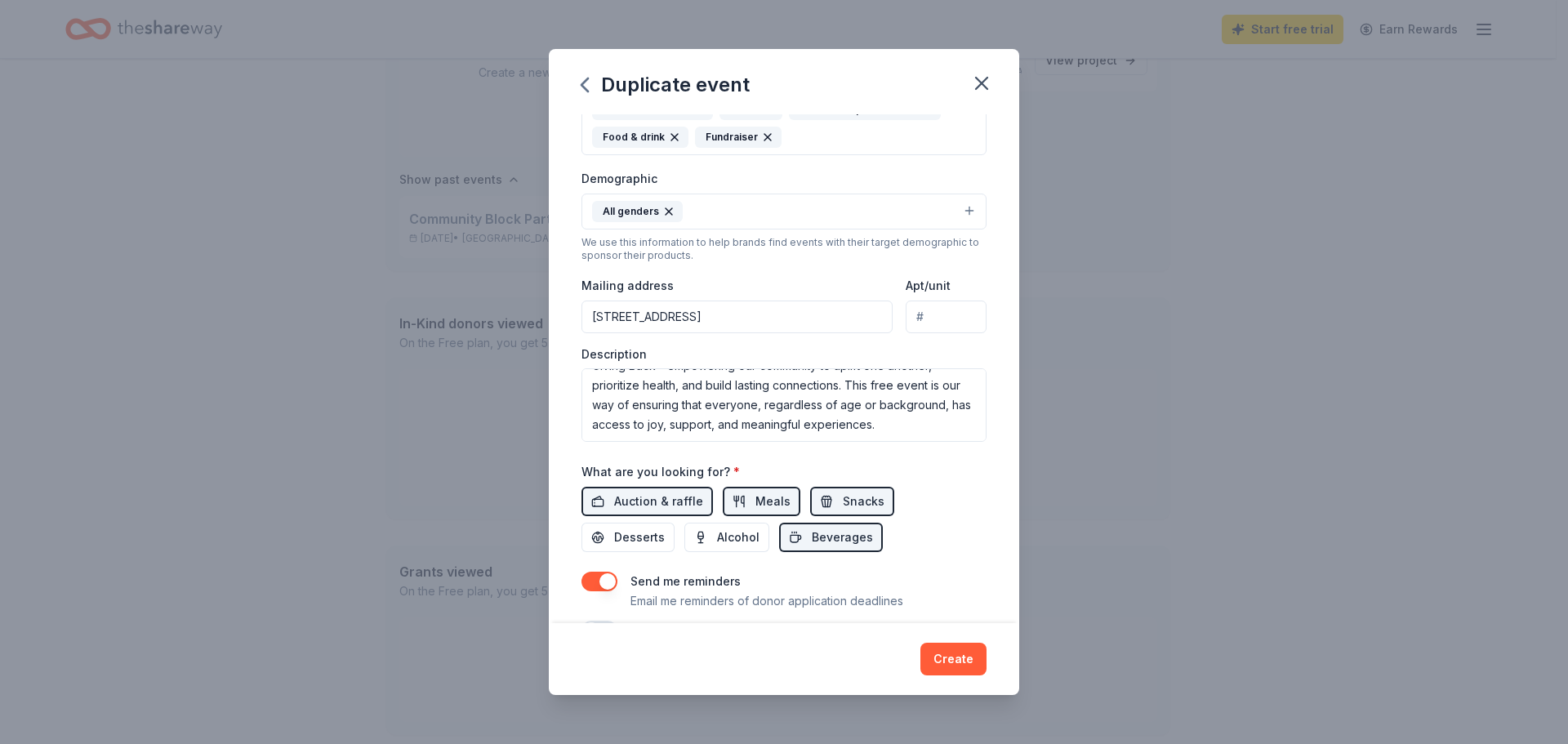
scroll to position [118, 0]
click at [639, 497] on span "Auction & raffle" at bounding box center [658, 501] width 89 height 20
drag, startPoint x: 729, startPoint y: 499, endPoint x: 748, endPoint y: 500, distance: 19.0
click at [730, 498] on button "Meals" at bounding box center [761, 500] width 78 height 29
click at [844, 505] on span "Snacks" at bounding box center [864, 501] width 41 height 20
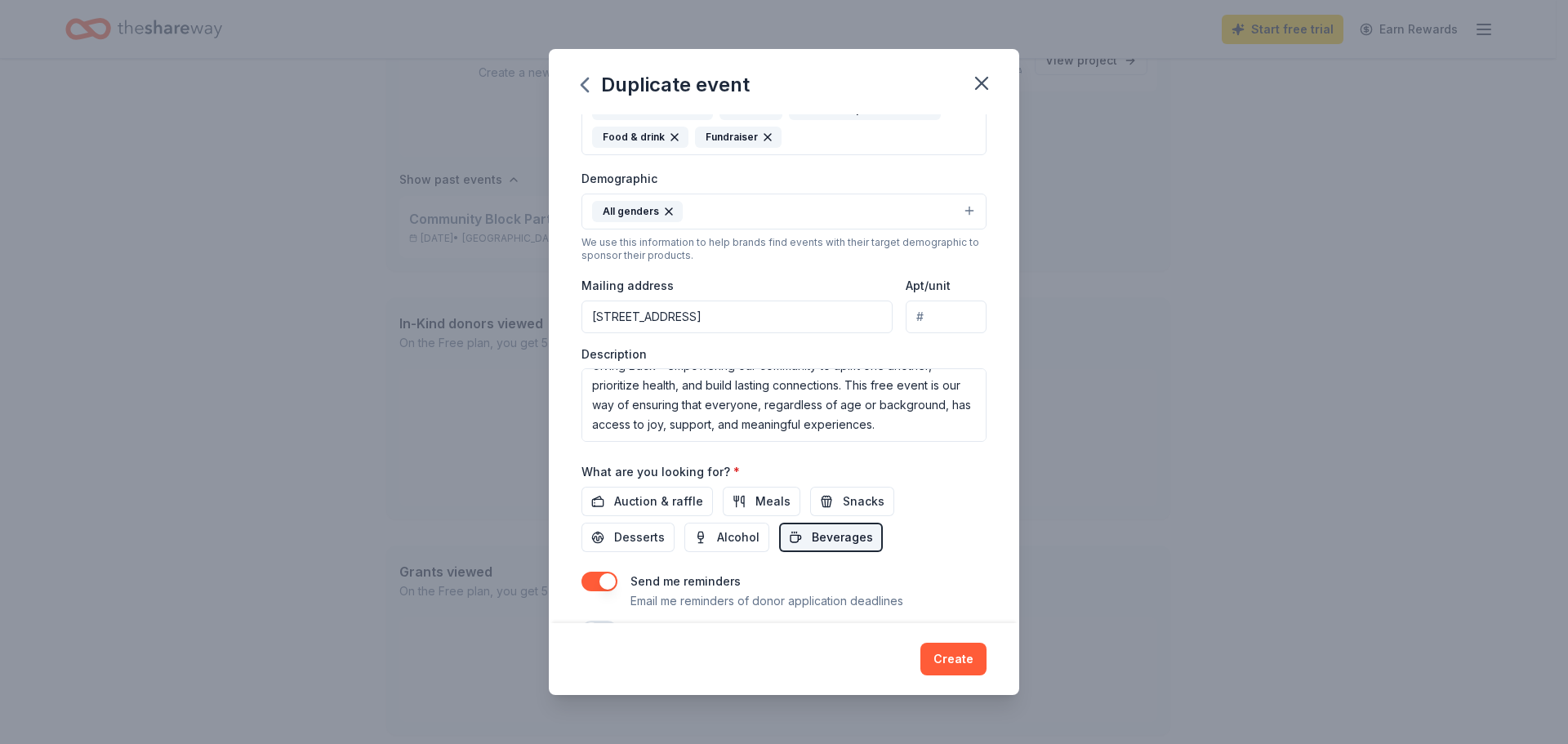
click at [827, 536] on span "Beverages" at bounding box center [842, 537] width 61 height 20
click at [634, 506] on span "Auction & raffle" at bounding box center [658, 501] width 89 height 20
click at [759, 506] on span "Meals" at bounding box center [772, 501] width 35 height 20
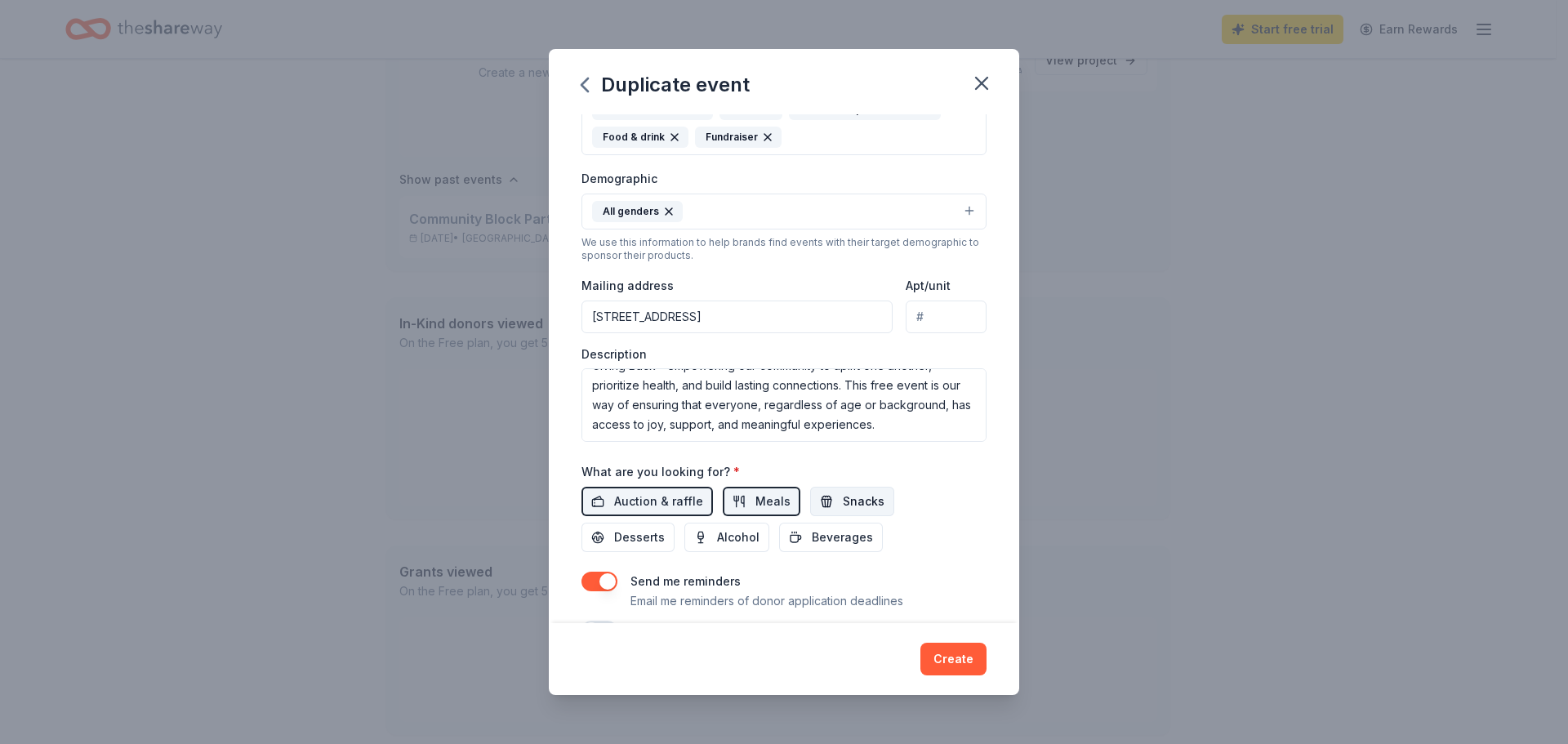
click at [844, 502] on span "Snacks" at bounding box center [864, 501] width 41 height 20
click at [830, 536] on span "Beverages" at bounding box center [842, 537] width 61 height 20
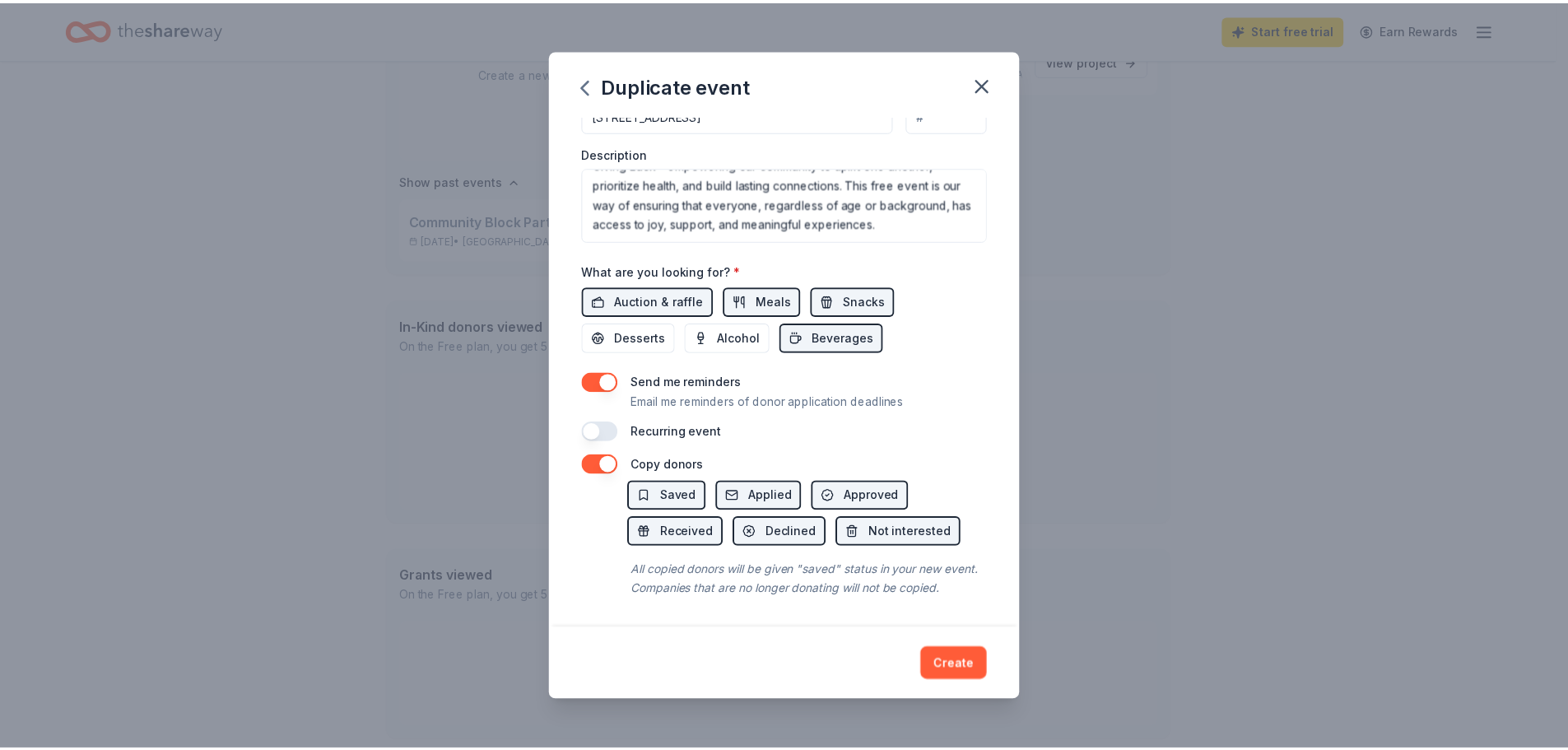
scroll to position [486, 0]
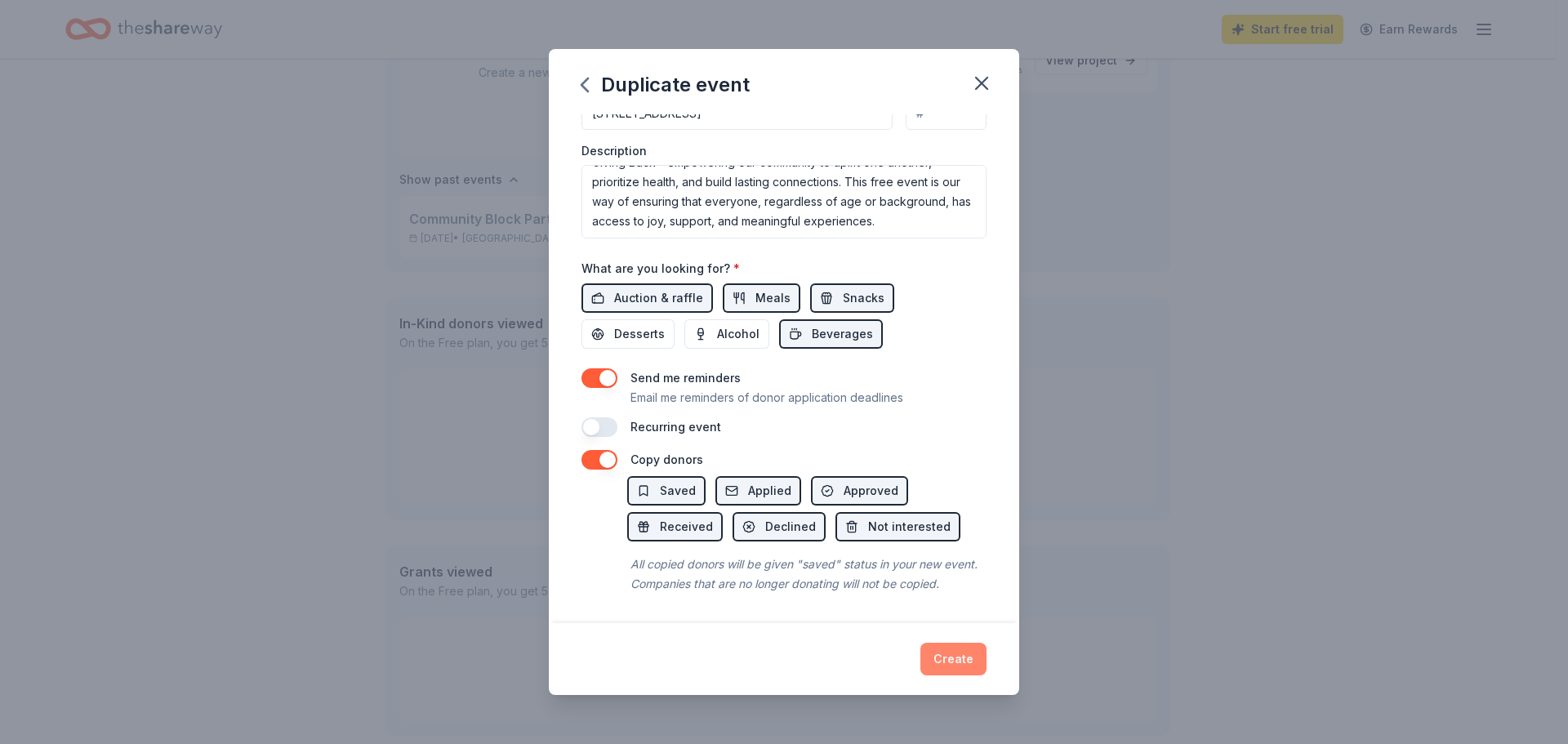
click at [959, 666] on button "Create" at bounding box center [953, 659] width 67 height 33
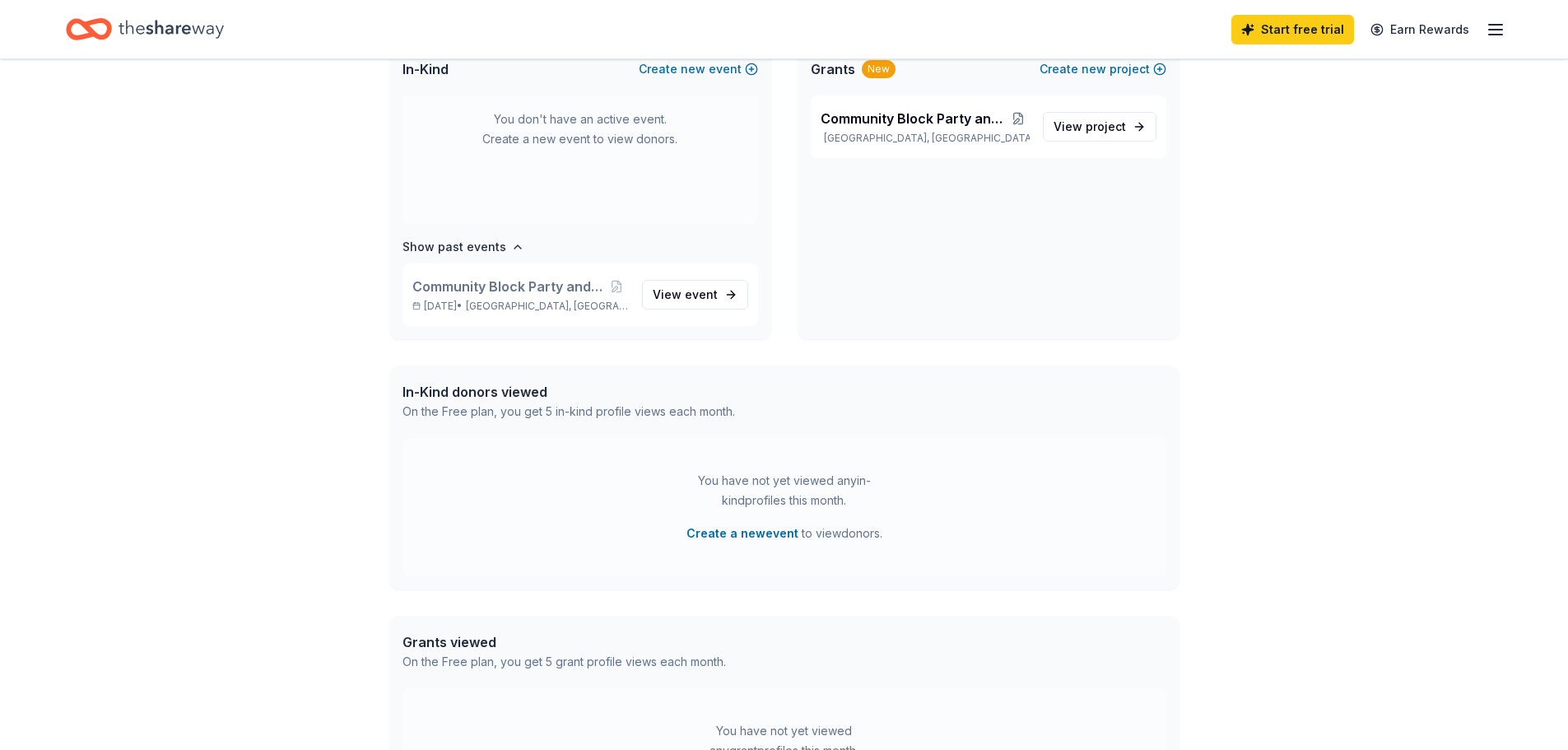
scroll to position [0, 0]
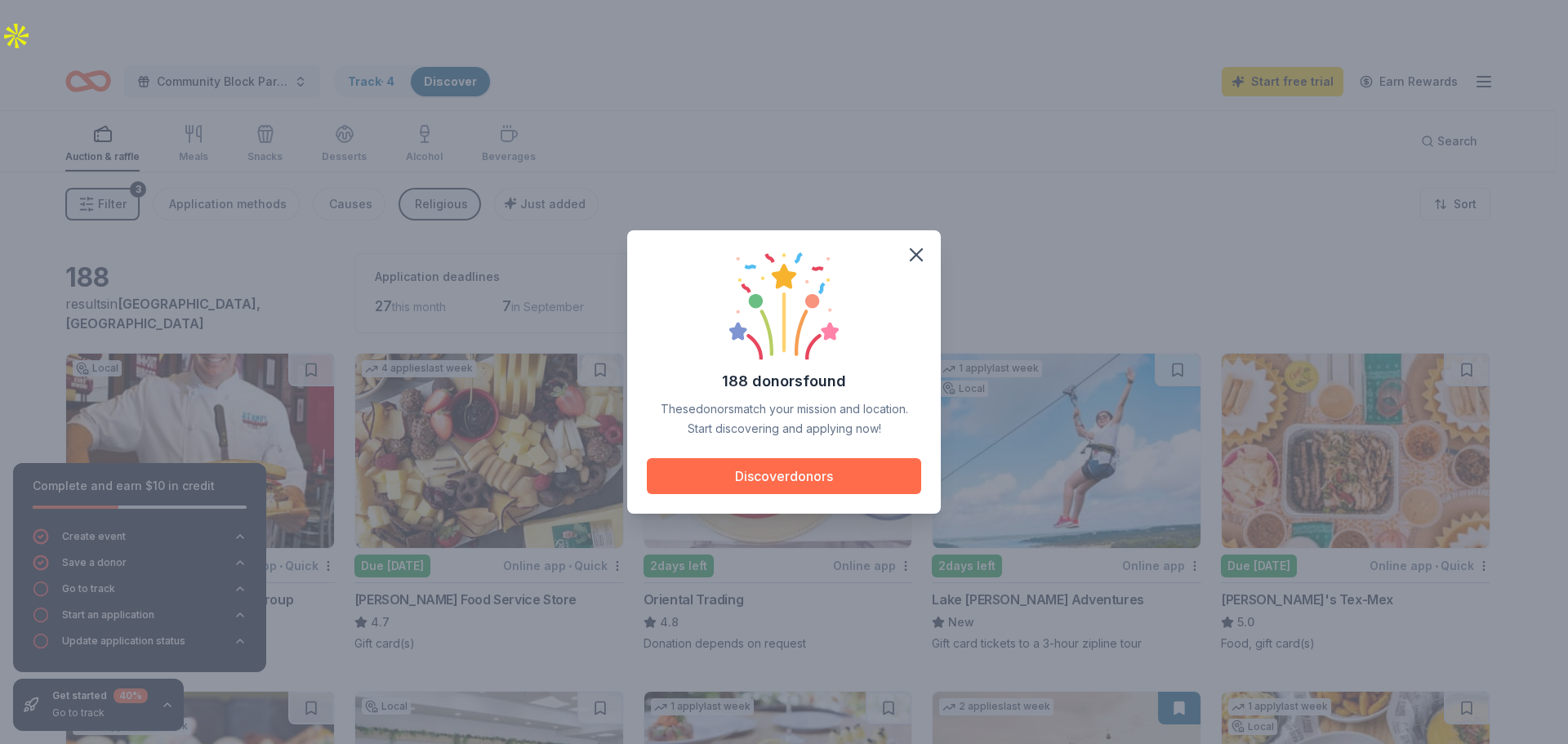
click at [807, 477] on button "Discover donors" at bounding box center [784, 476] width 275 height 36
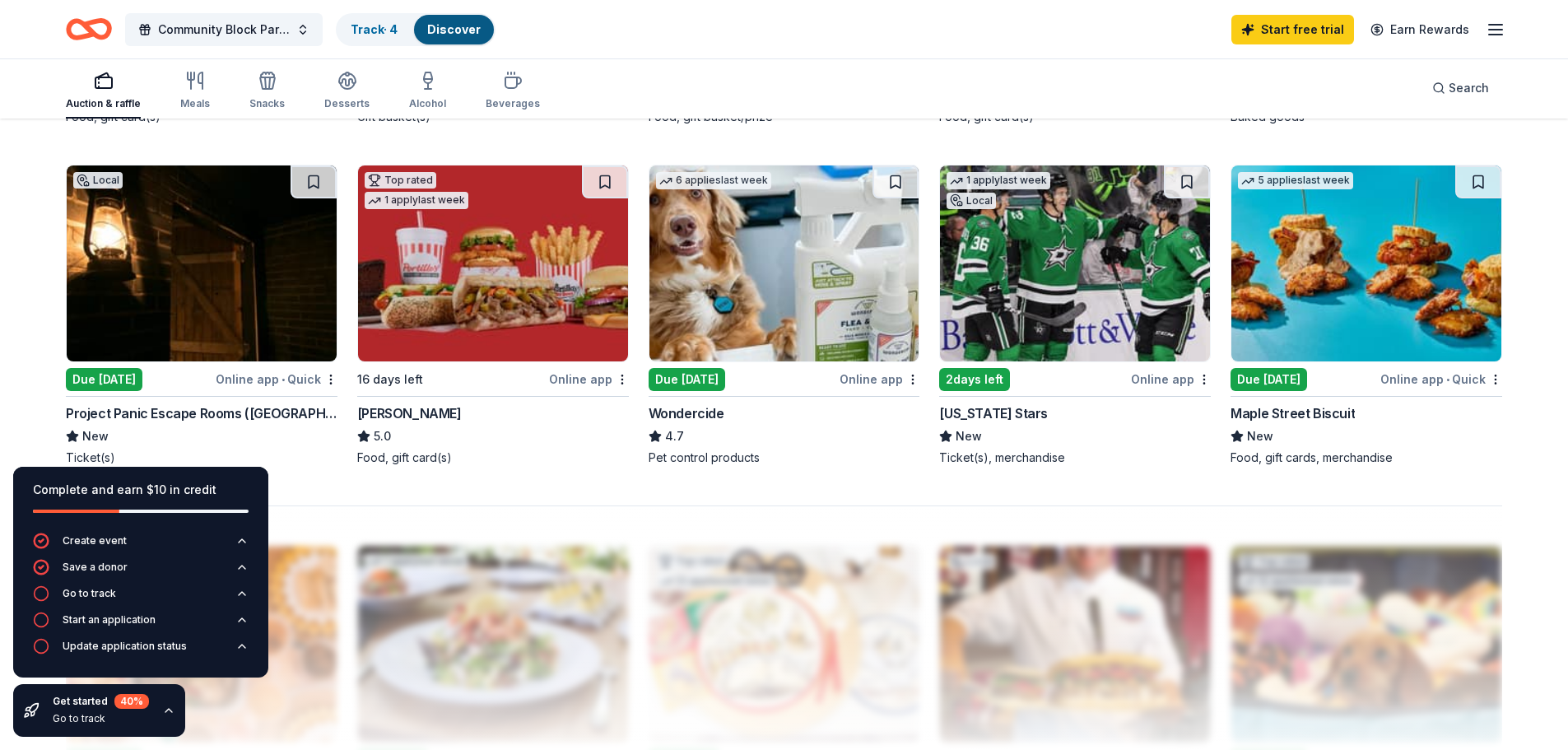
scroll to position [1235, 0]
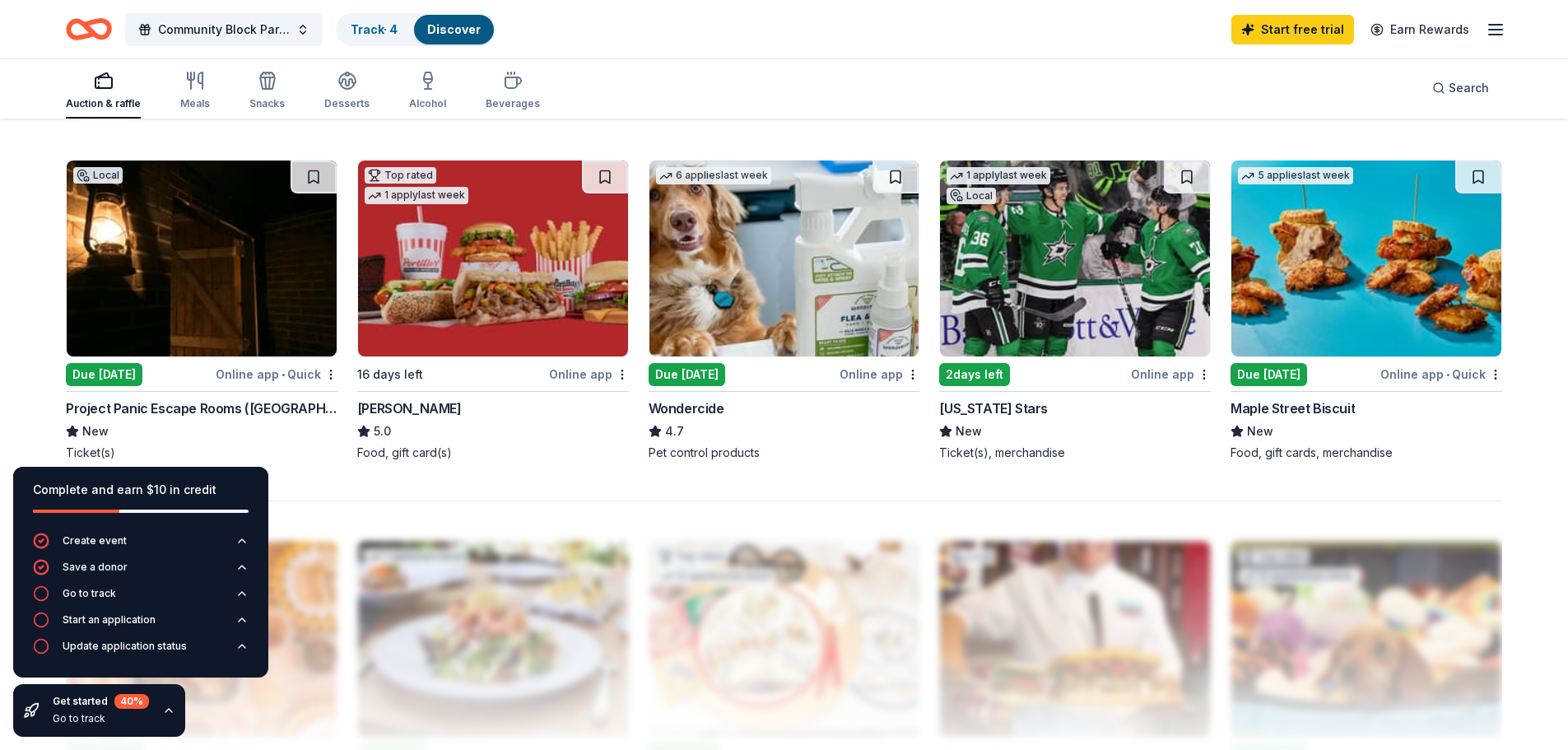
click at [1167, 364] on div "Online app" at bounding box center [1171, 374] width 80 height 21
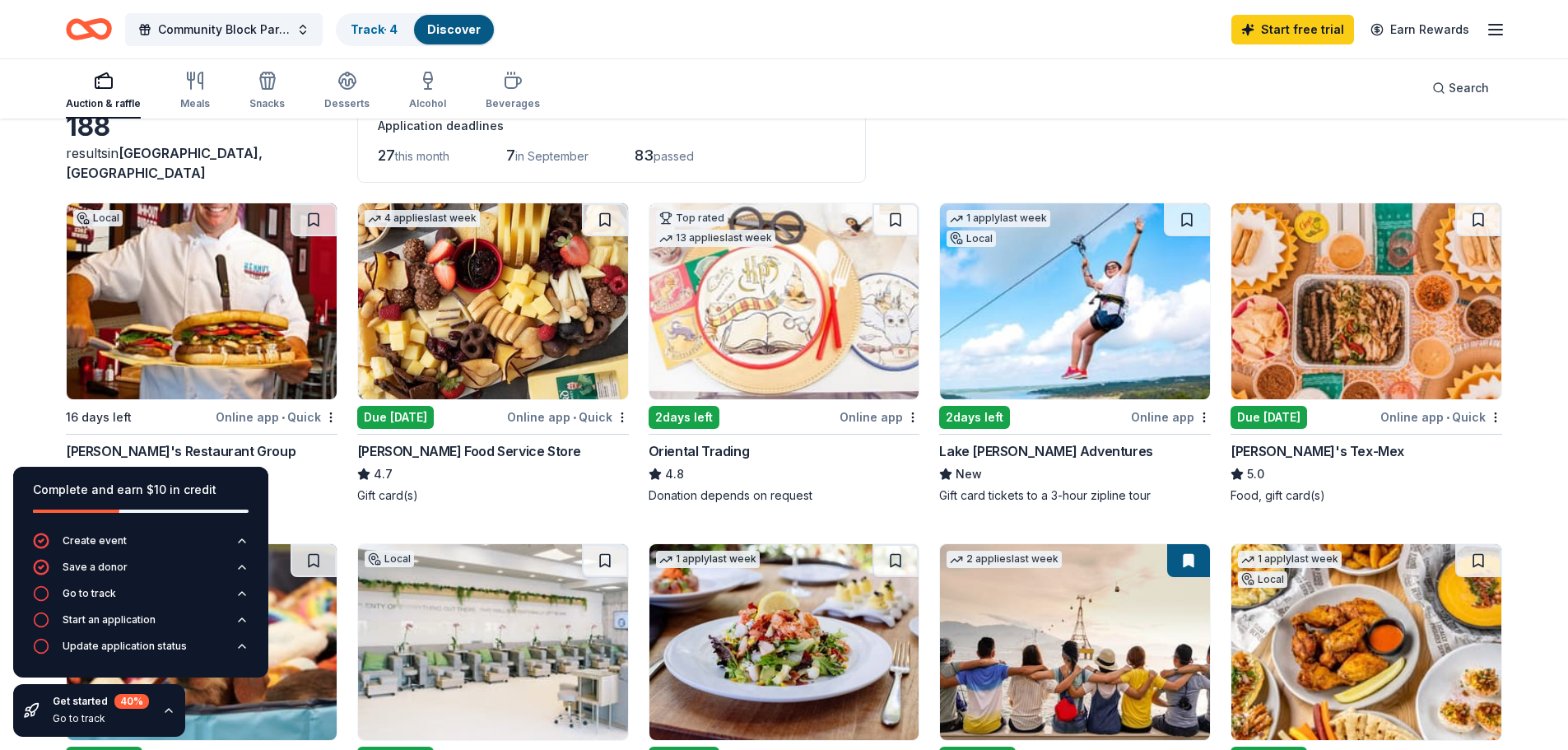
scroll to position [164, 0]
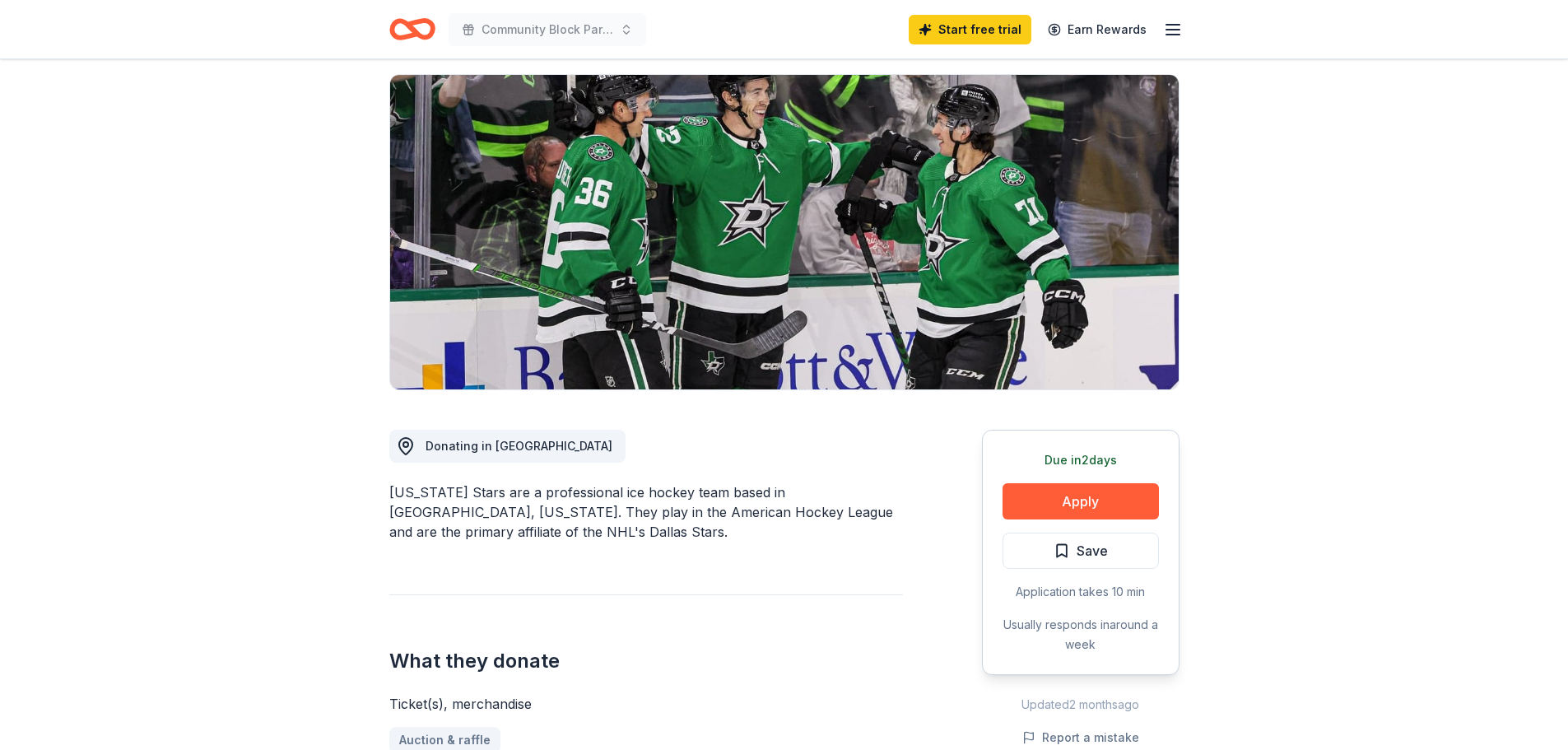
scroll to position [164, 0]
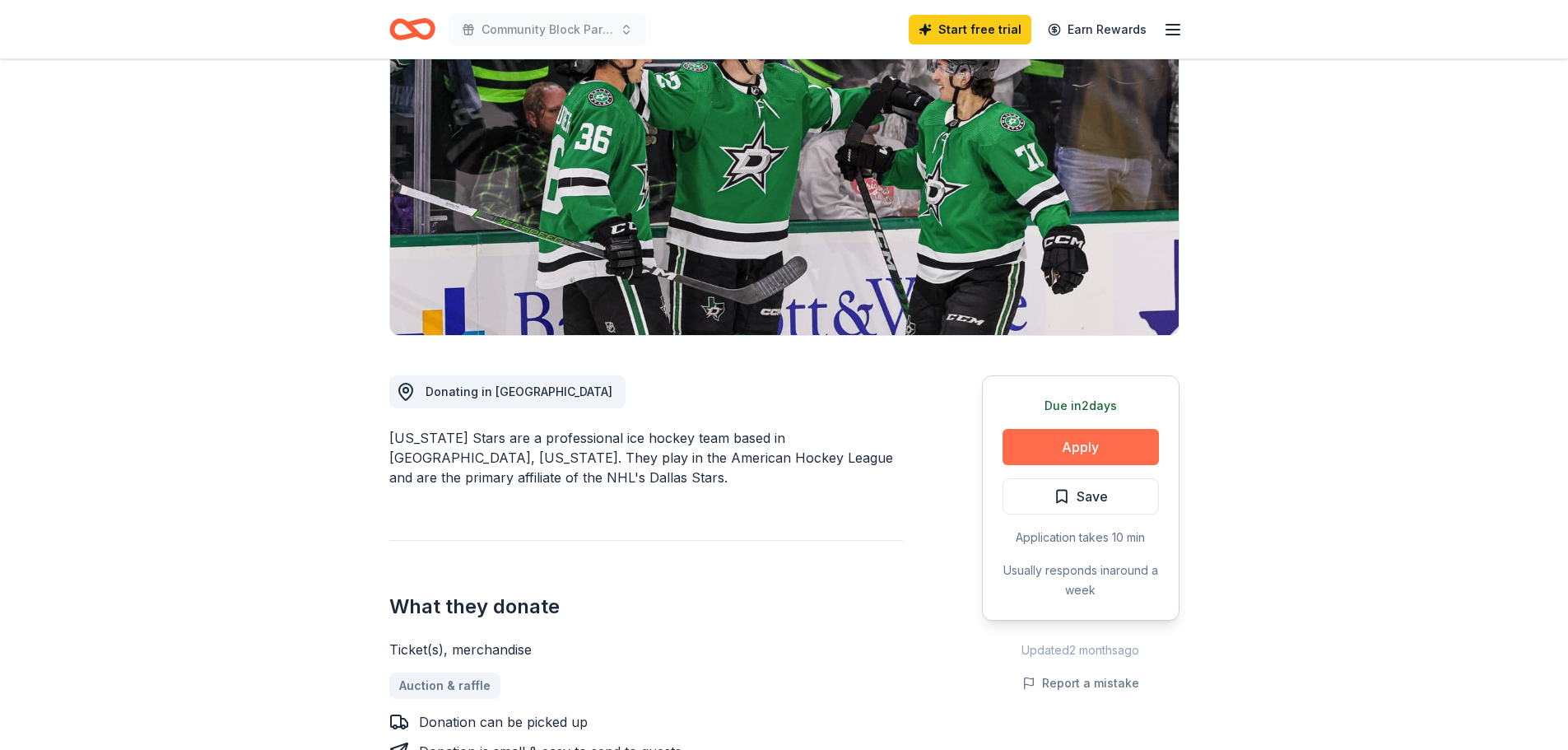
click at [1049, 447] on button "Apply" at bounding box center [1082, 447] width 157 height 36
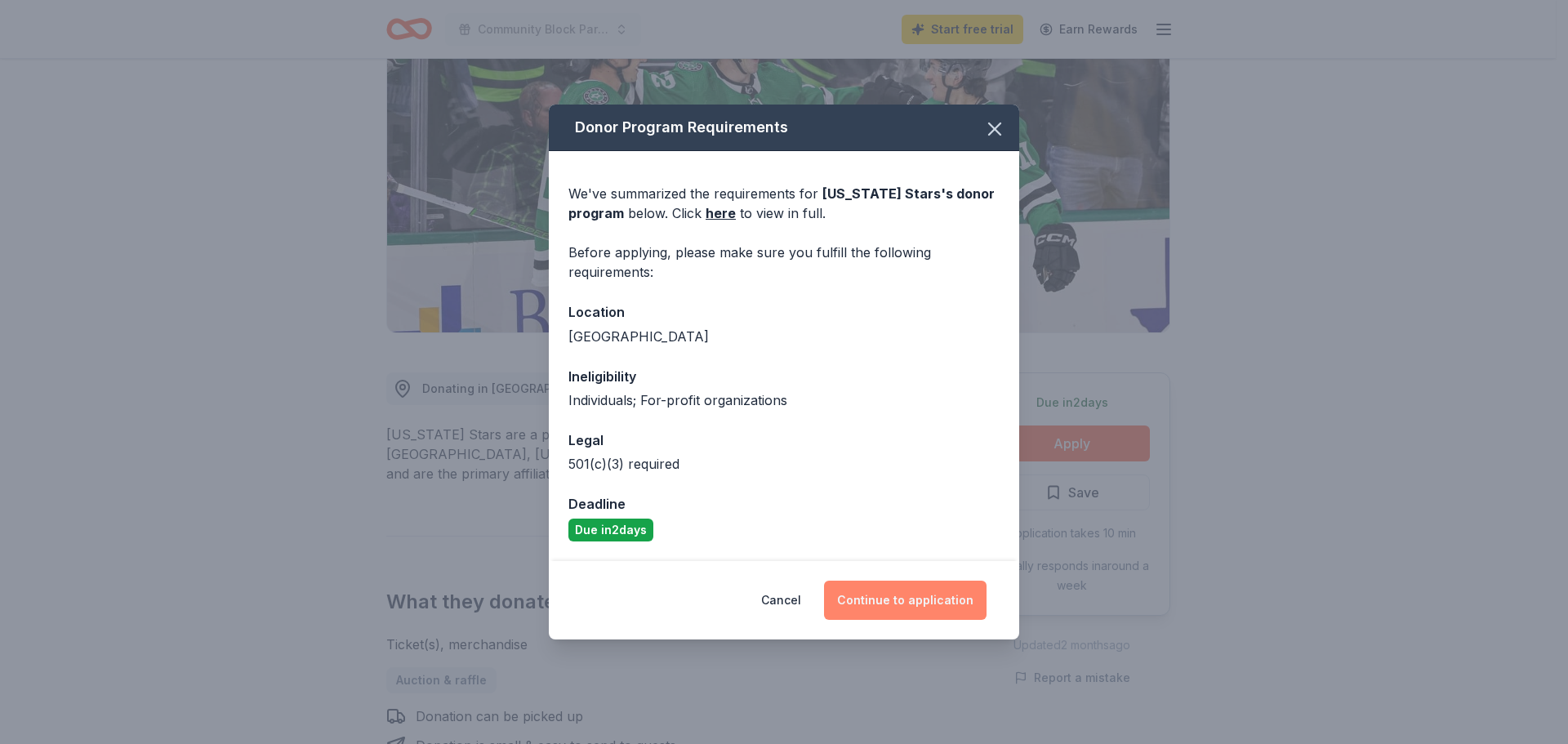
click at [889, 599] on button "Continue to application" at bounding box center [904, 601] width 162 height 39
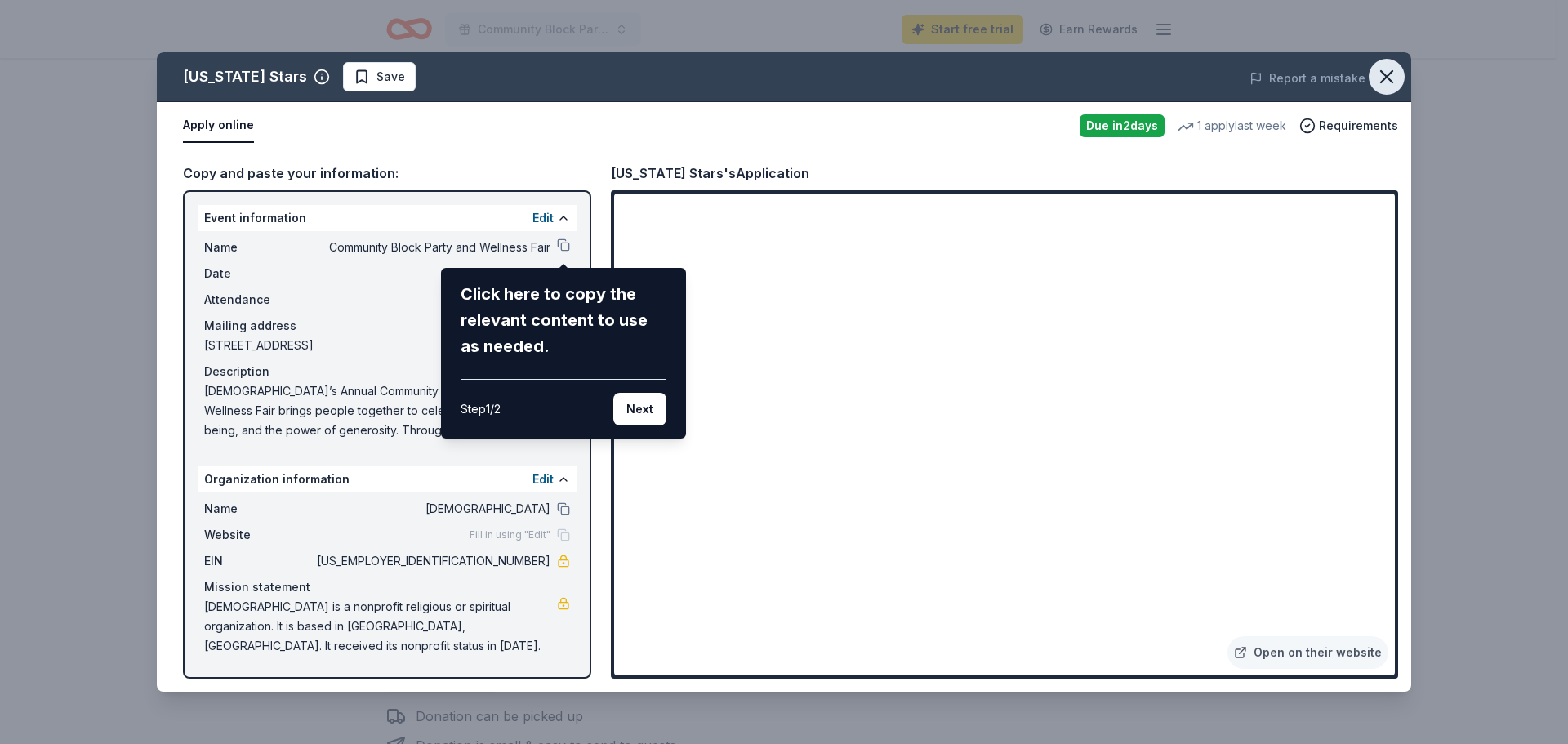
click at [1384, 73] on icon "button" at bounding box center [1387, 77] width 11 height 11
